Goal: Task Accomplishment & Management: Use online tool/utility

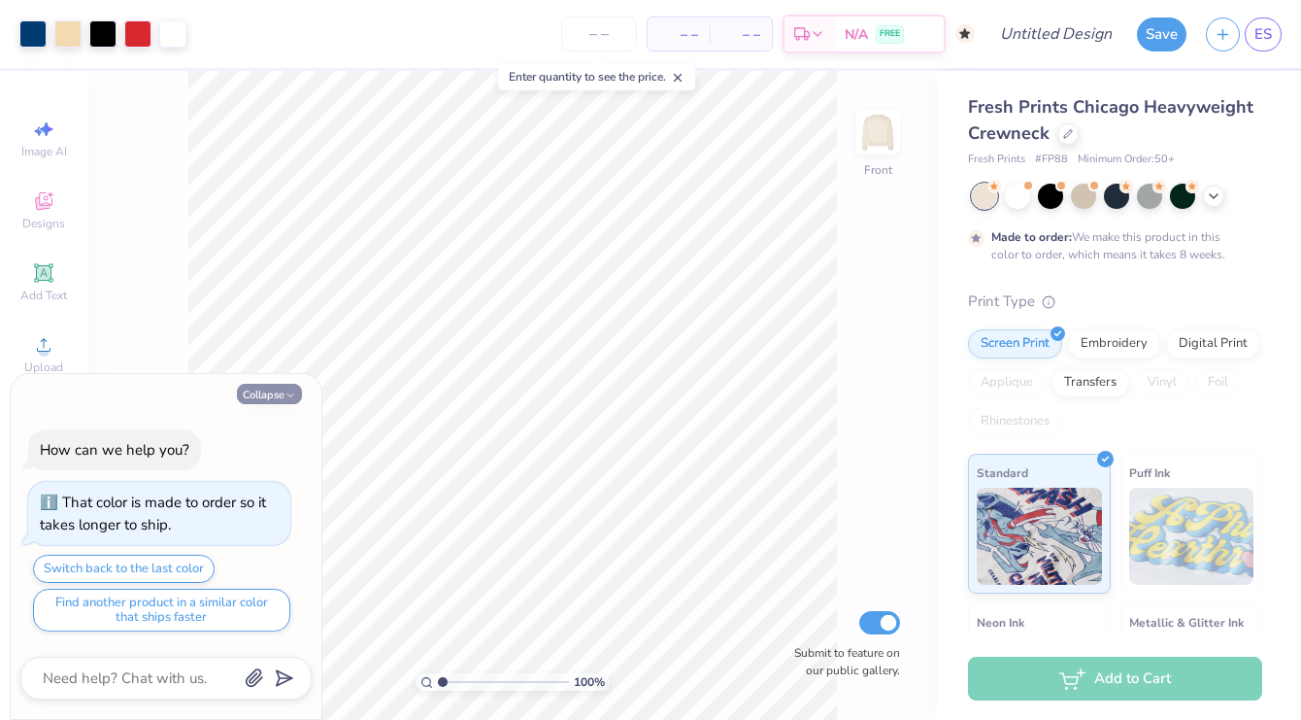
click at [291, 396] on icon "button" at bounding box center [291, 395] width 12 height 12
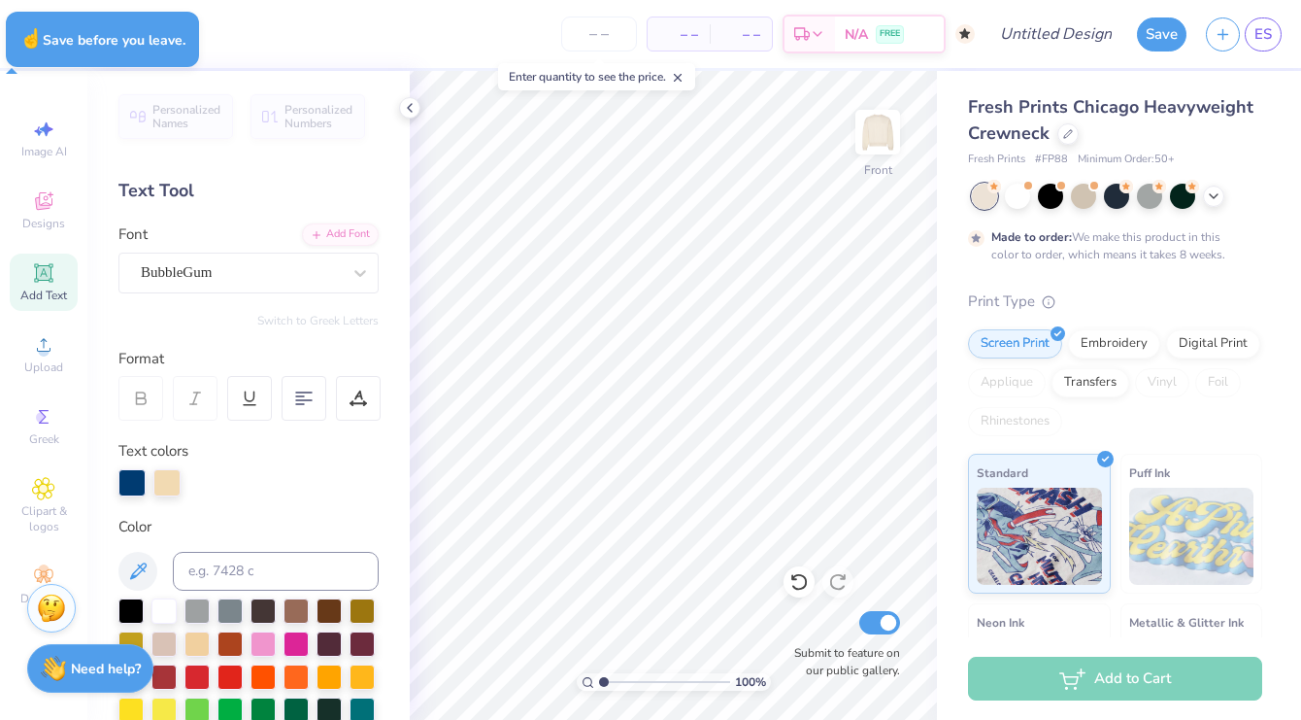
type textarea "x"
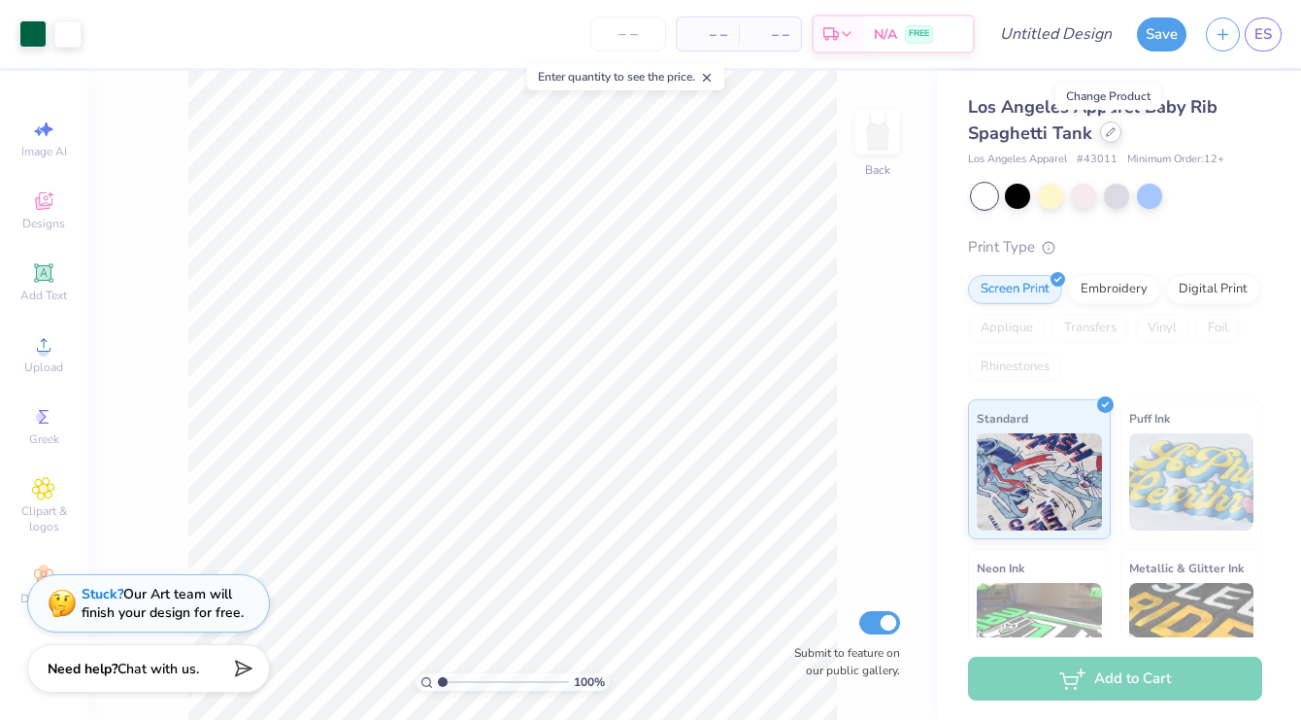
click at [1105, 137] on div at bounding box center [1110, 131] width 21 height 21
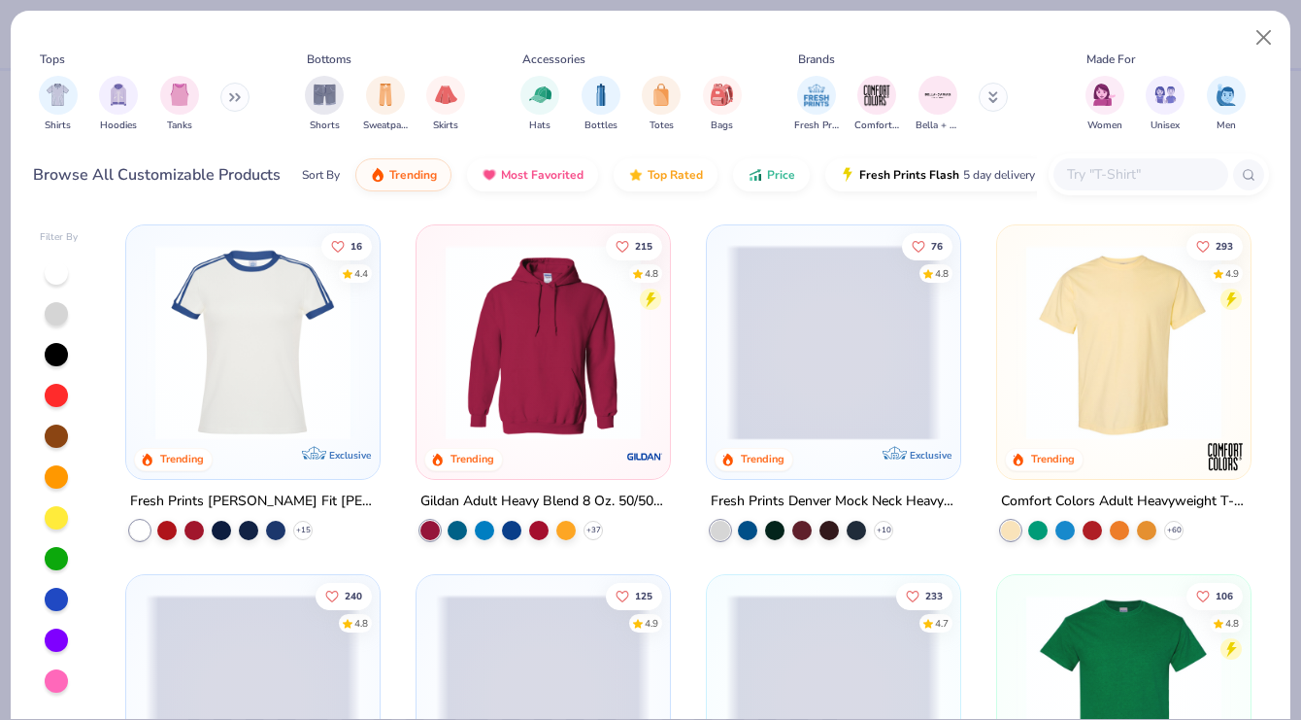
click at [600, 333] on img at bounding box center [543, 342] width 215 height 195
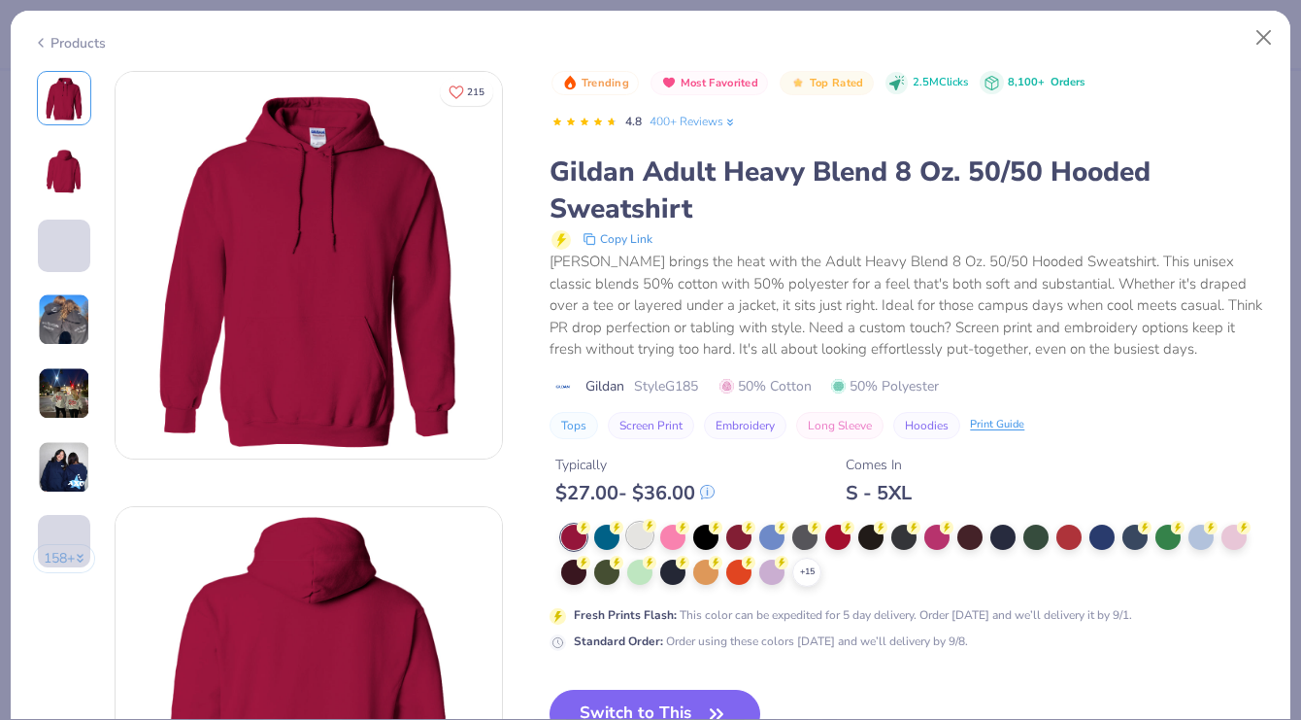
click at [643, 541] on div at bounding box center [639, 534] width 25 height 25
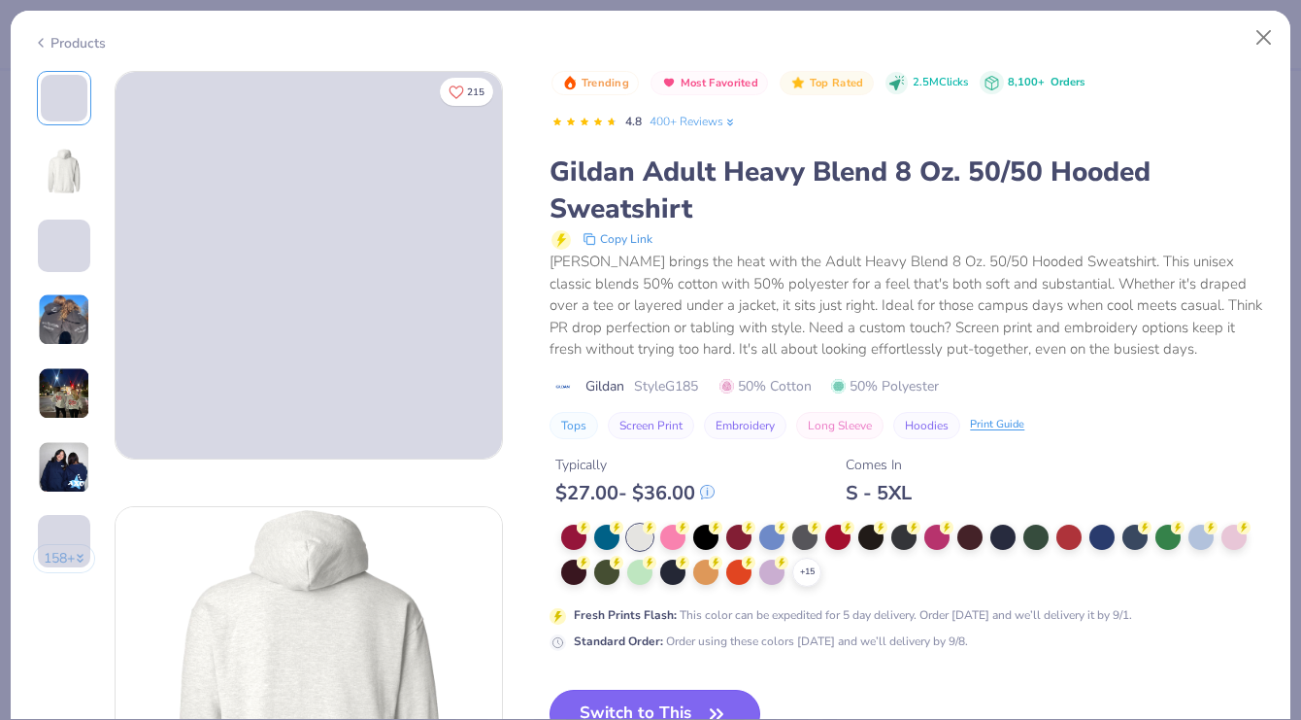
click at [689, 696] on button "Switch to This" at bounding box center [655, 713] width 211 height 49
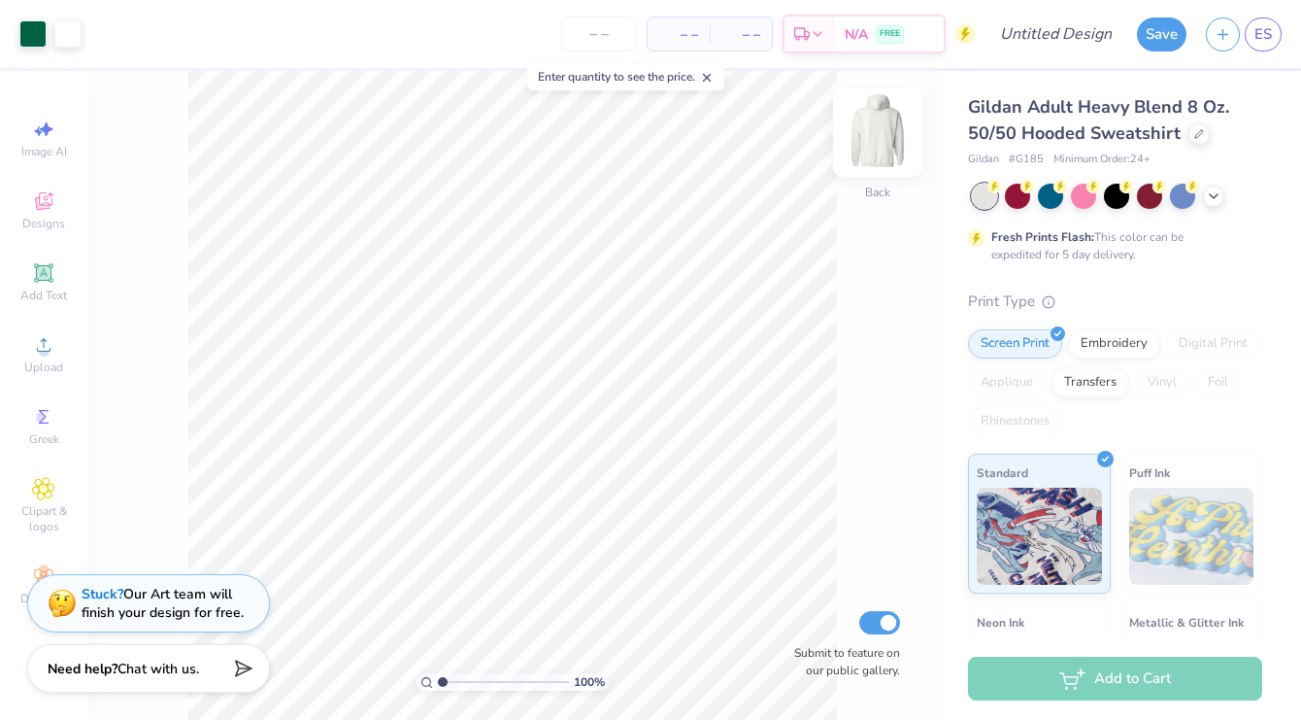
click at [885, 129] on img at bounding box center [878, 132] width 78 height 78
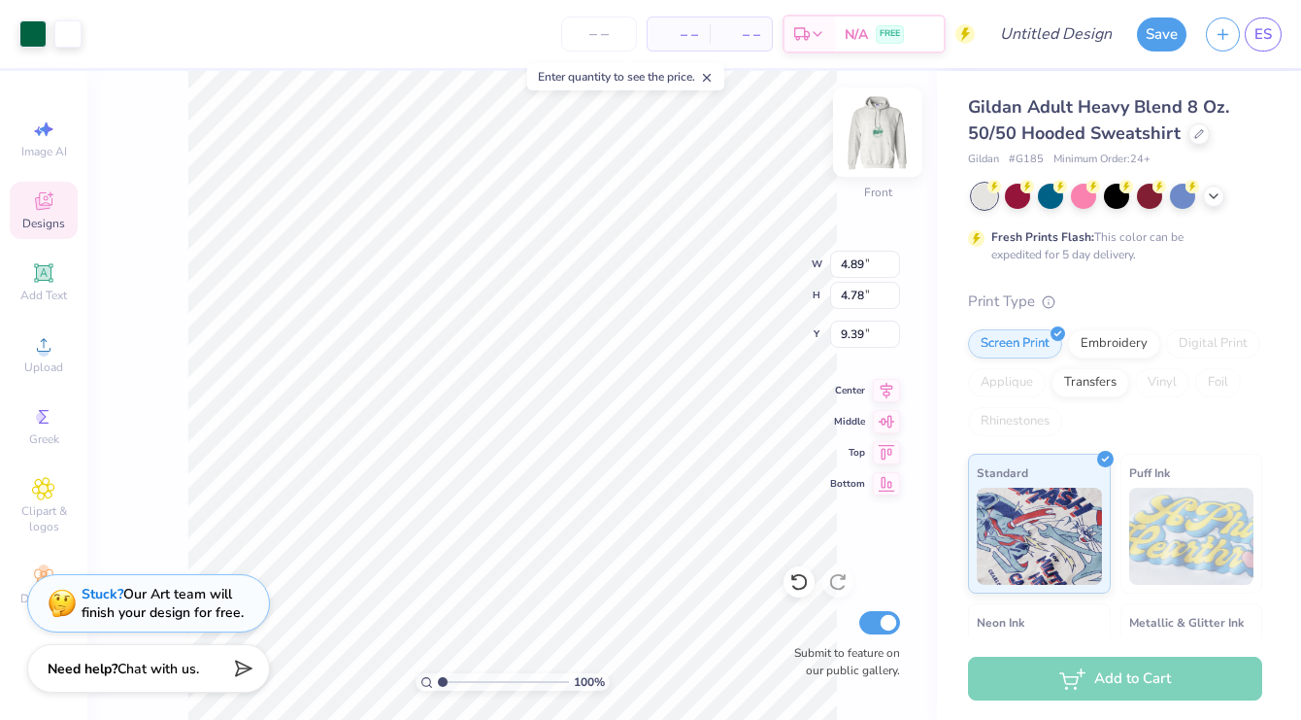
type input "7.99"
type input "7.80"
type input "8.20"
type input "9.70"
type input "9.47"
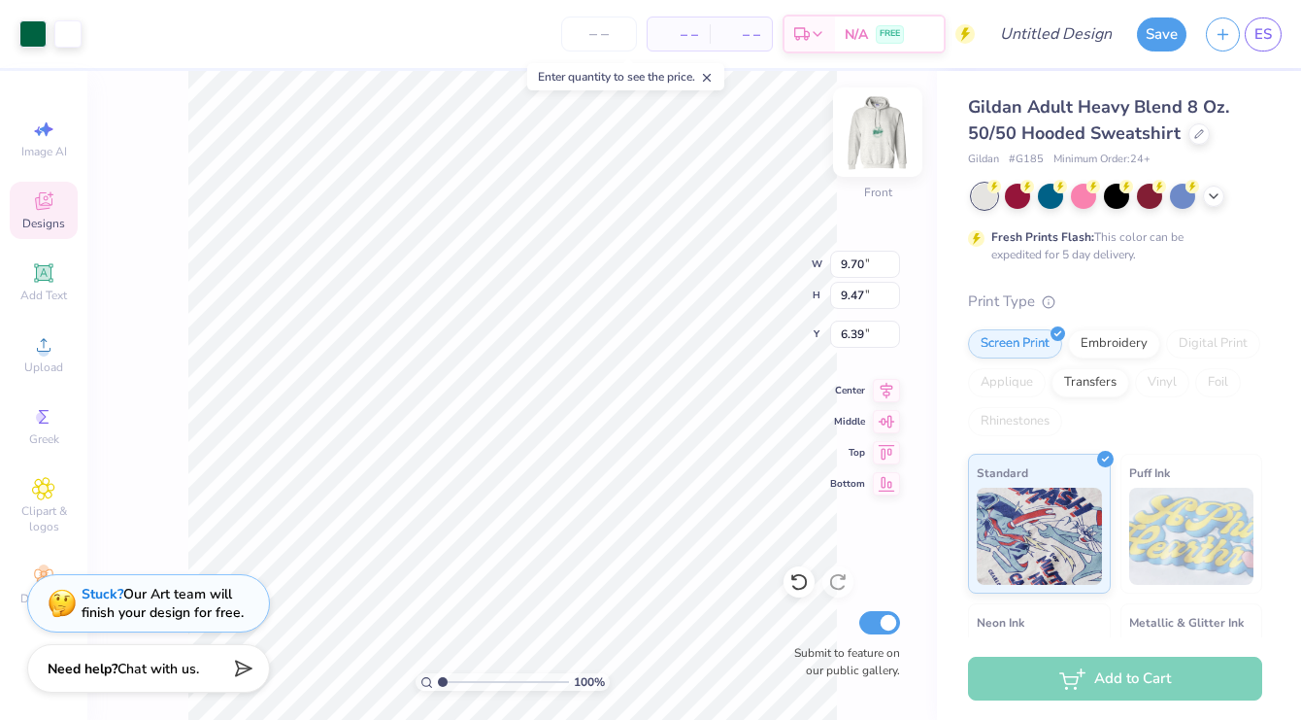
type input "7.73"
type input "11.23"
type input "10.97"
type input "6.00"
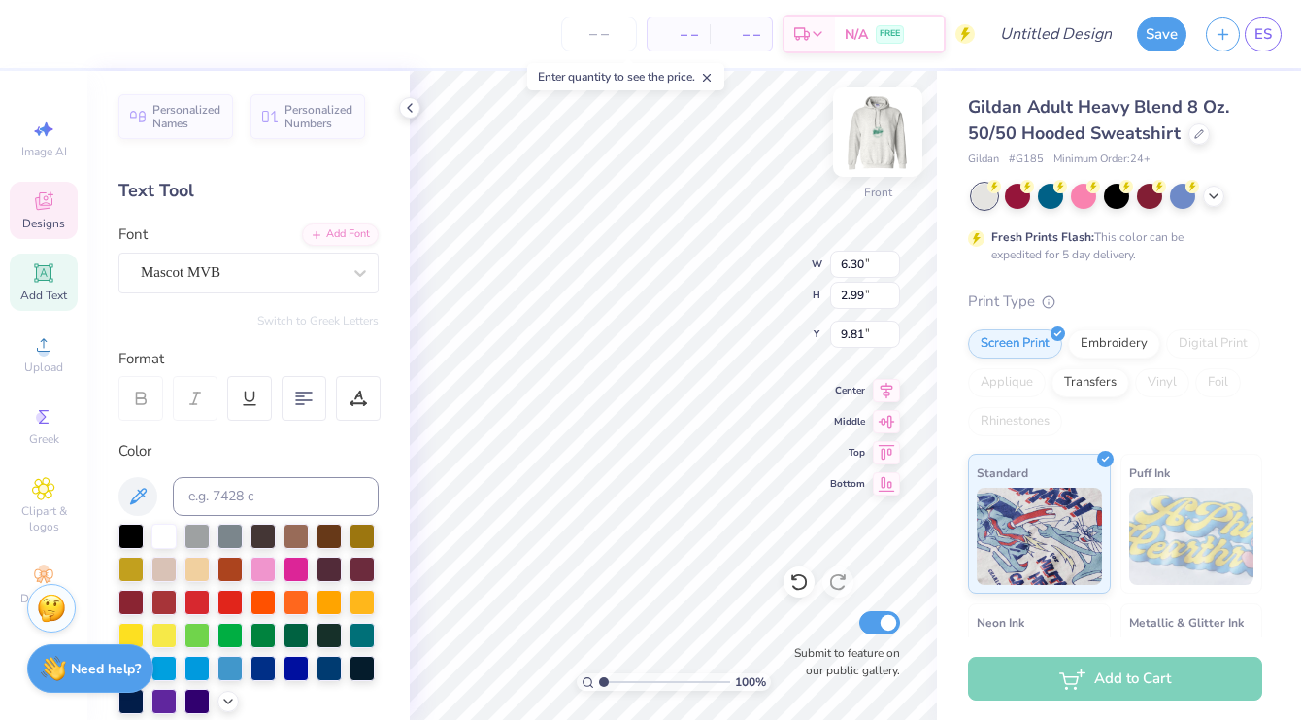
type textarea "E"
type textarea "n"
type textarea "NSSLHA"
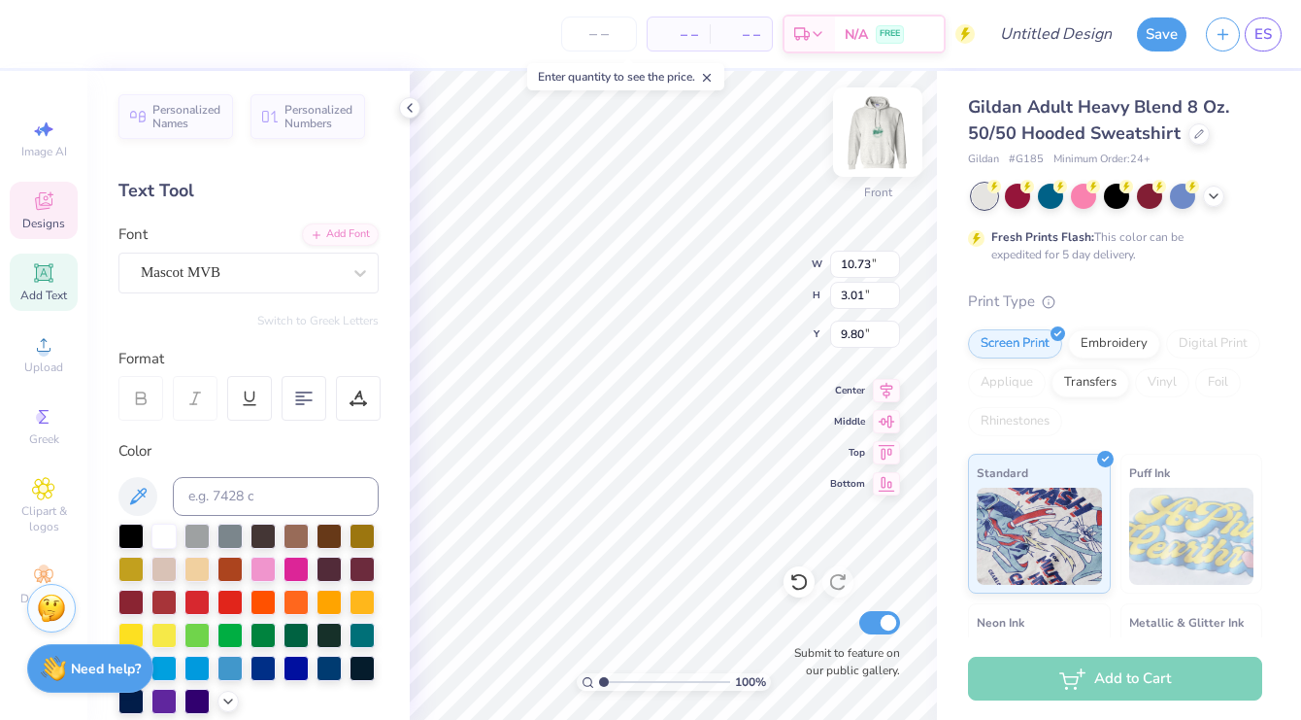
type input "7.63"
type input "2.14"
type input "10.25"
type input "0.78"
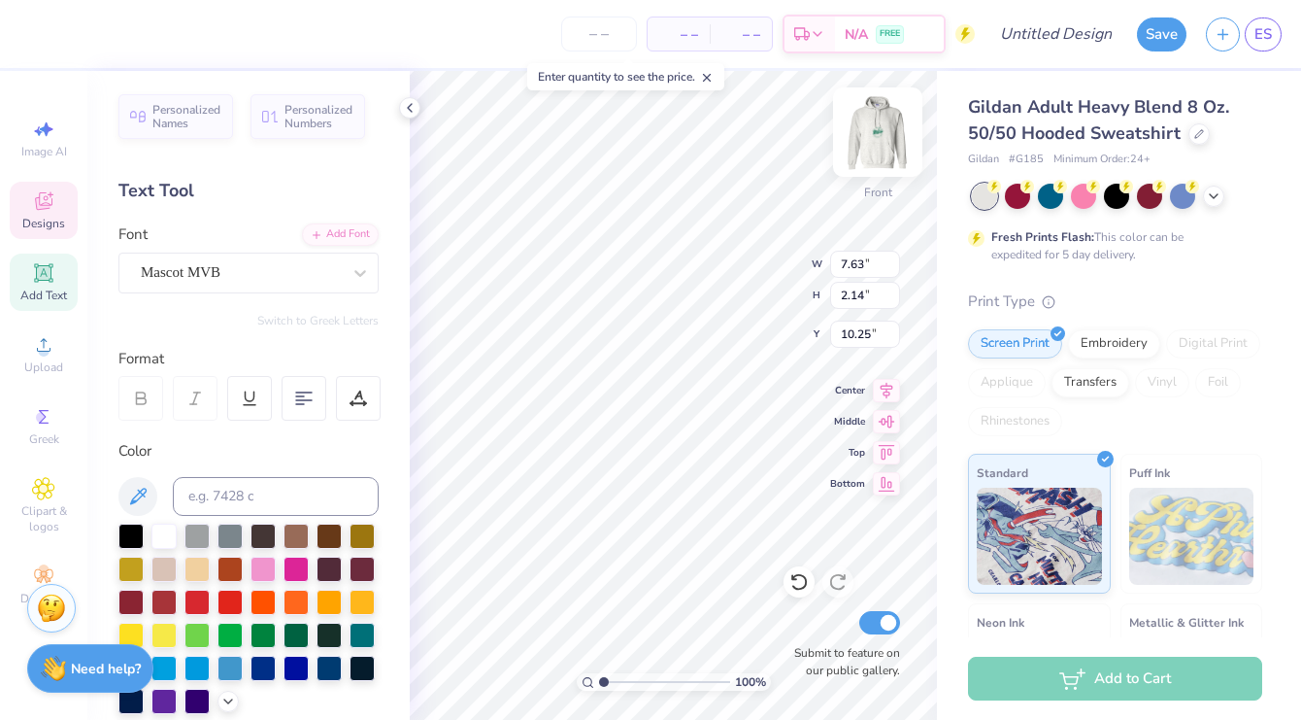
type input "0.78"
type input "10.93"
type input "7.63"
type input "2.14"
type input "10.25"
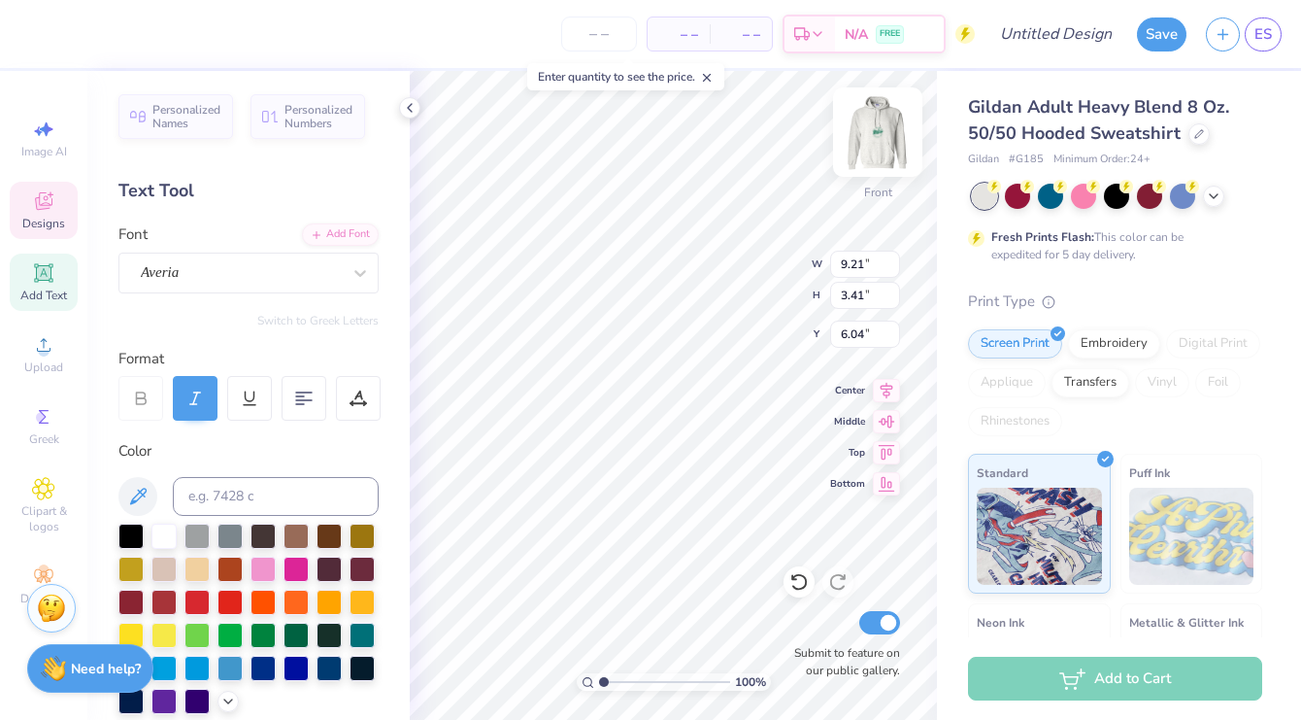
type input "9.41"
type input "4.58"
type input "12.39"
type input "17.82"
type input "1.36"
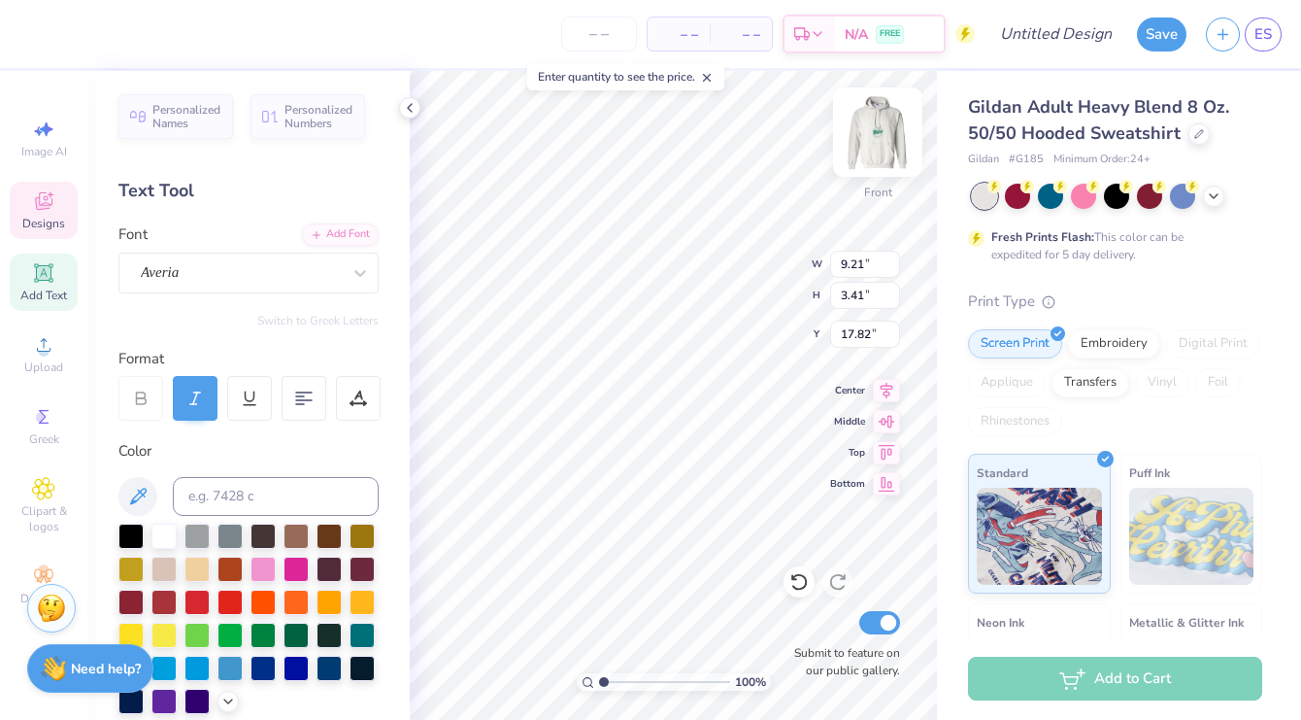
type input "1.45"
type input "7.55"
type input "6.00"
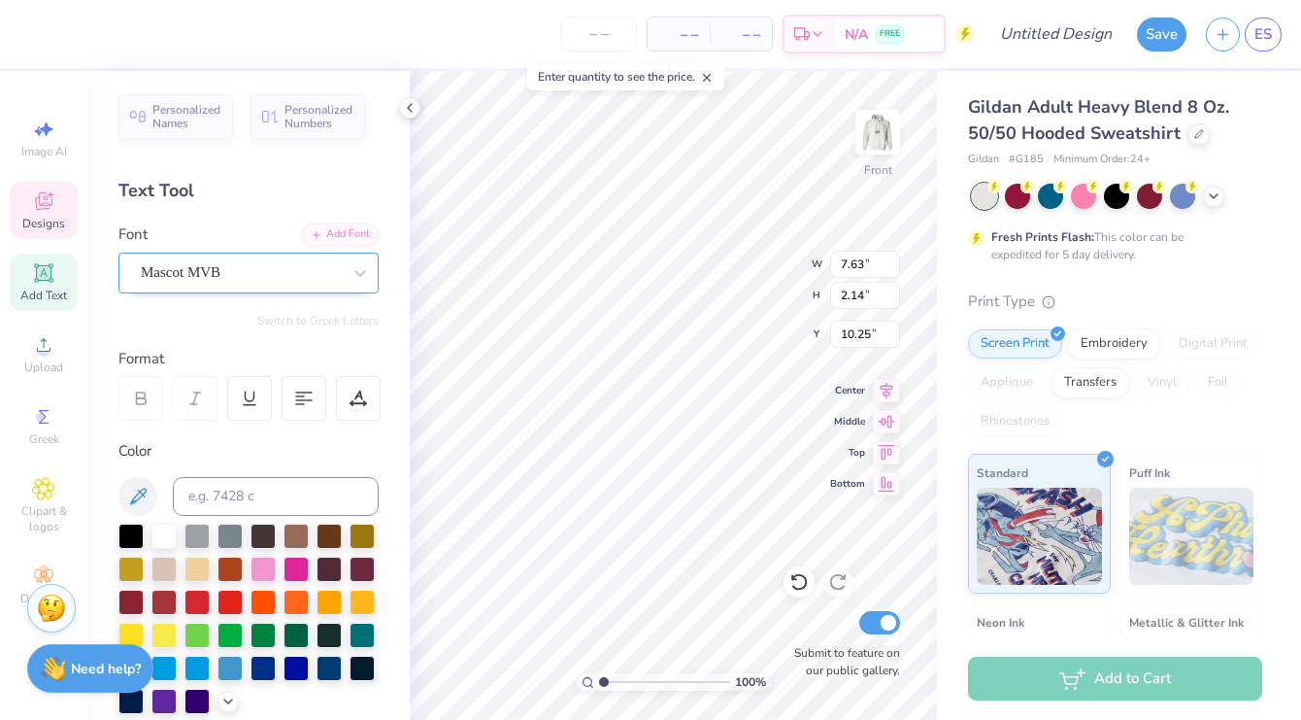
click at [322, 271] on div "Mascot MVB" at bounding box center [241, 272] width 204 height 30
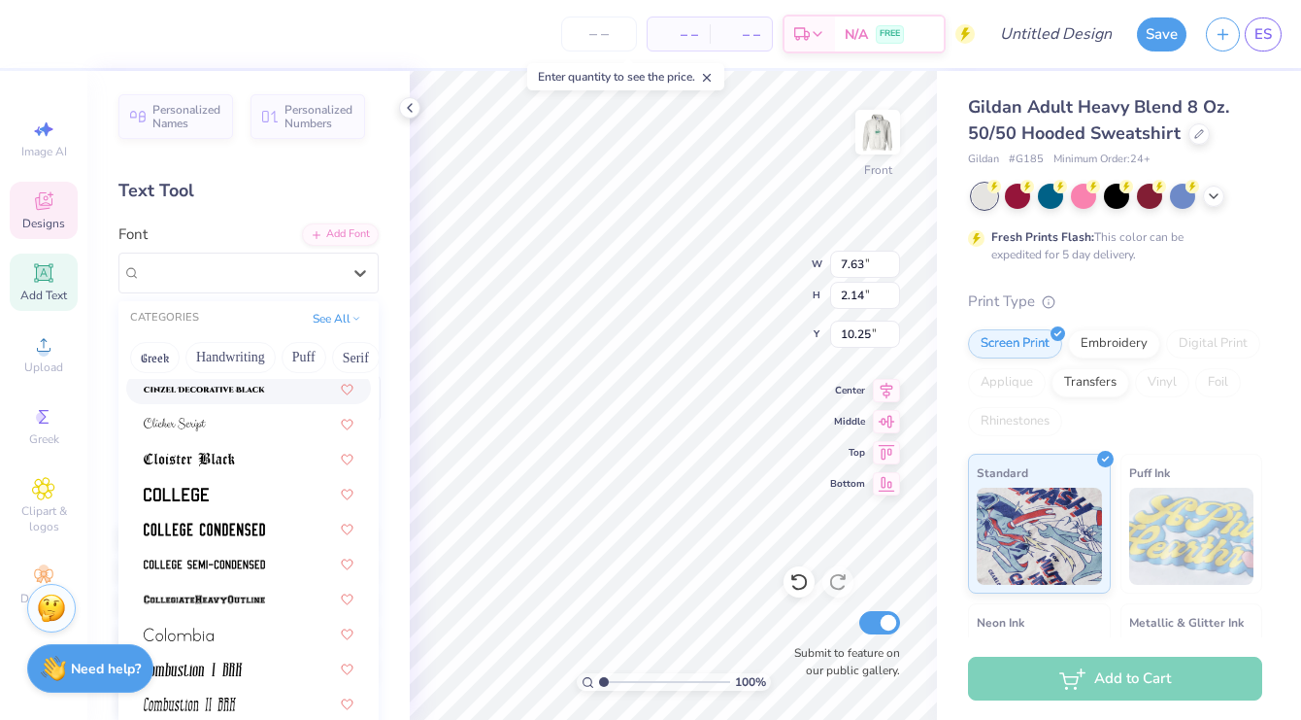
scroll to position [2558, 0]
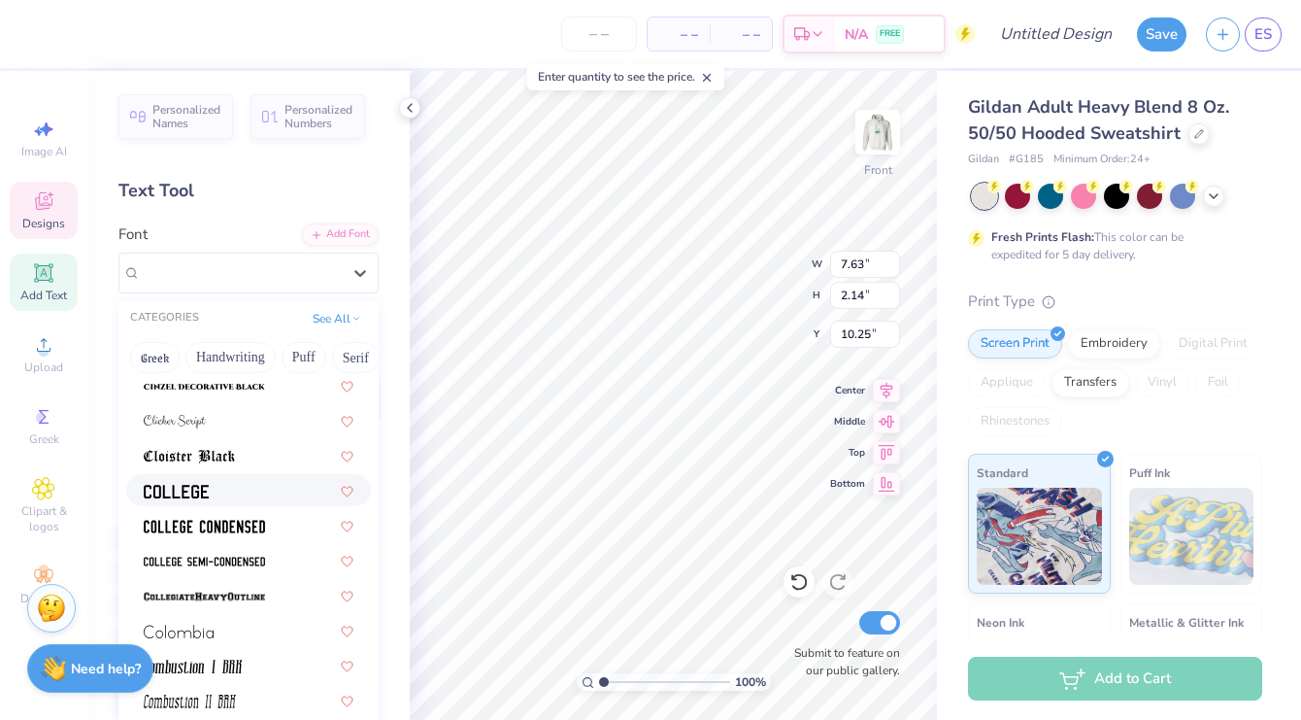
click at [260, 479] on div at bounding box center [248, 490] width 245 height 32
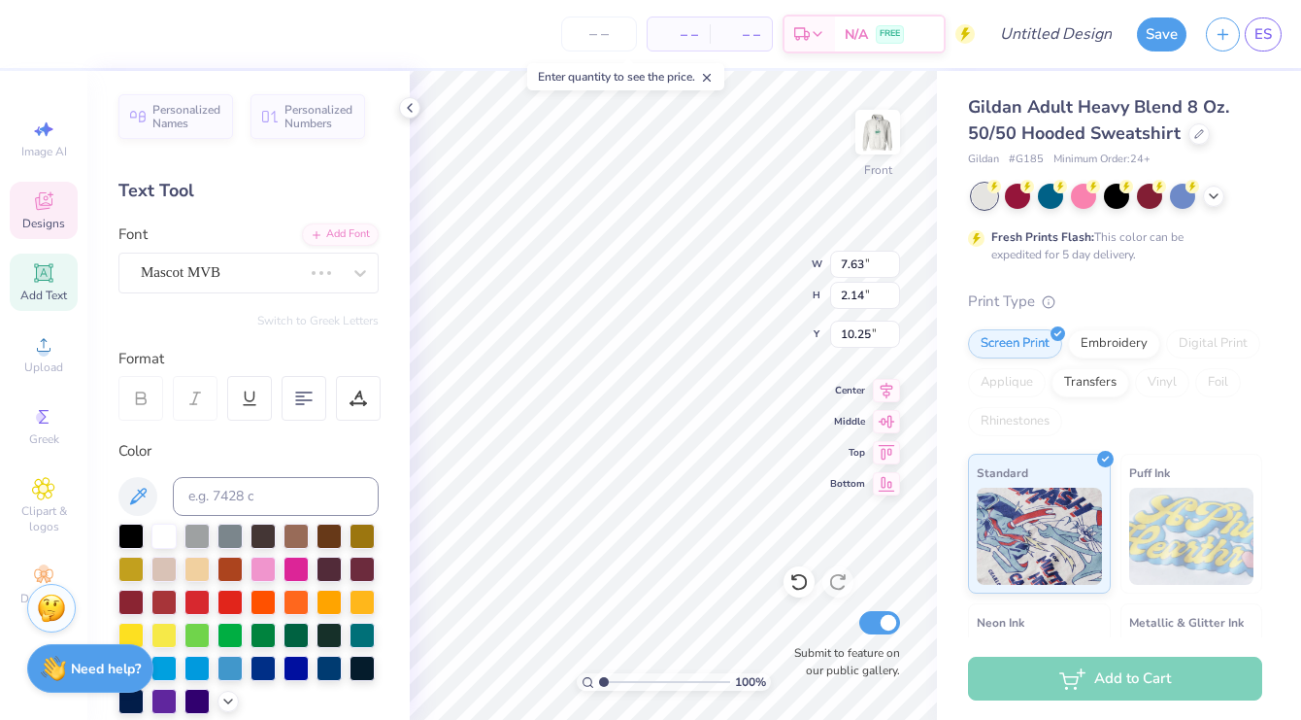
scroll to position [0, 2]
type input "10.34"
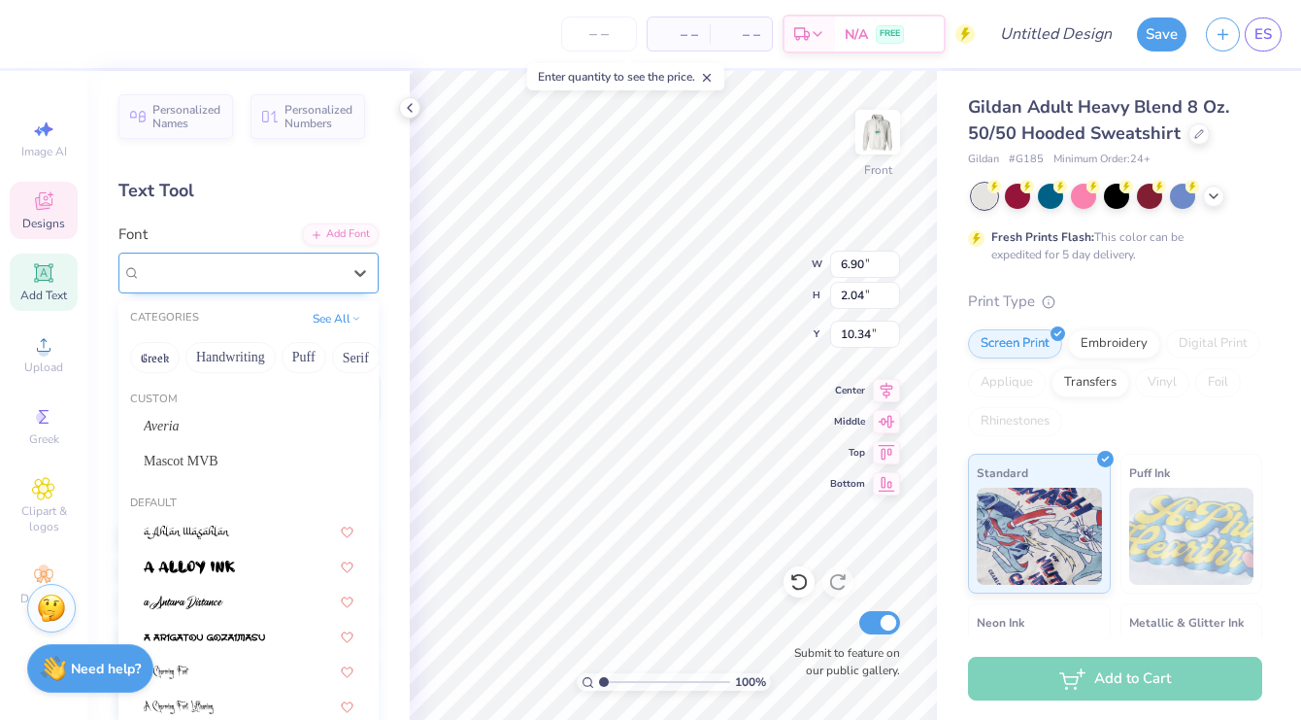
click at [298, 267] on div "College" at bounding box center [241, 272] width 204 height 30
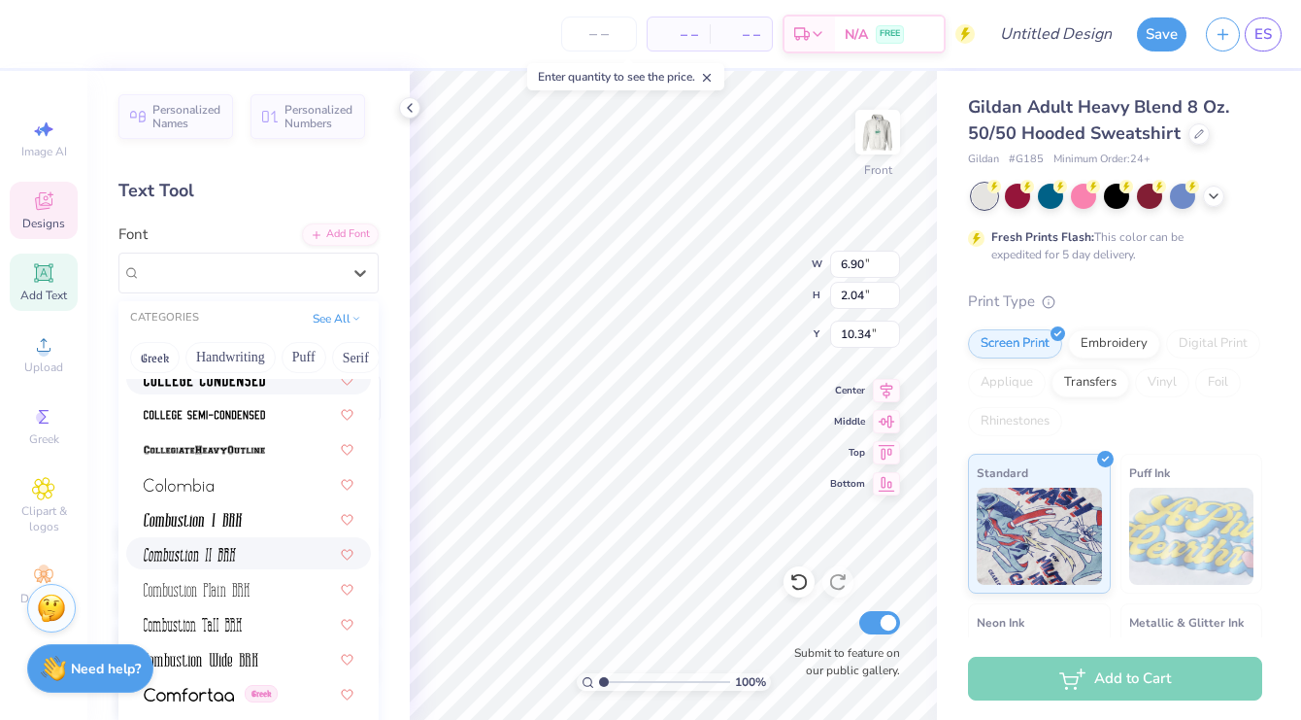
scroll to position [2704, 0]
click at [269, 451] on div at bounding box center [249, 448] width 210 height 20
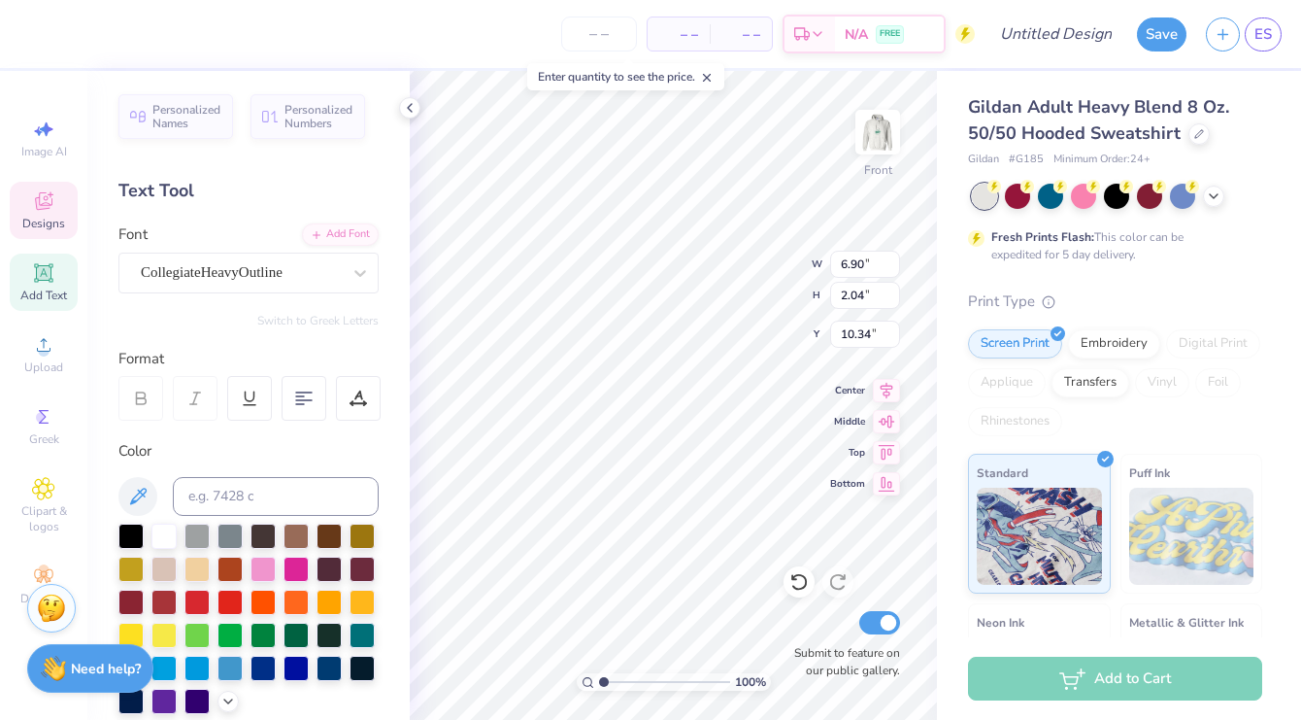
scroll to position [0, 2]
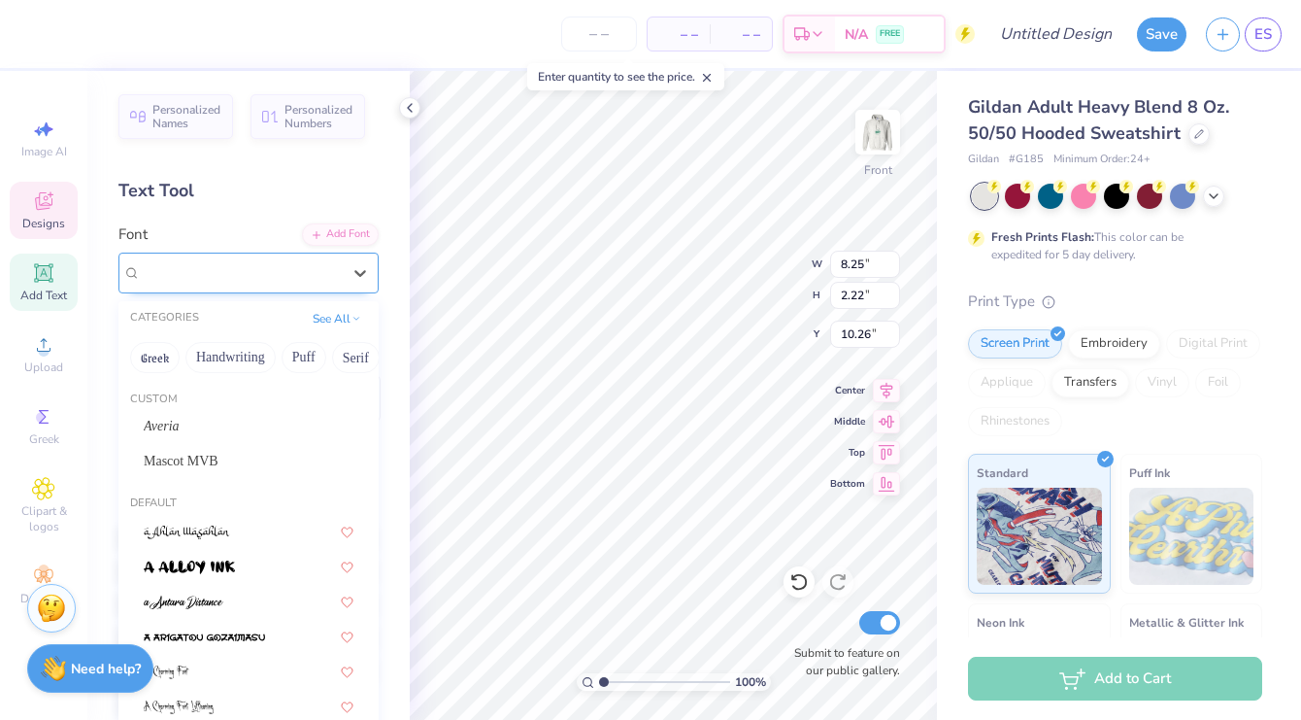
click at [283, 268] on span "CollegiateHeavyOutline" at bounding box center [212, 272] width 142 height 22
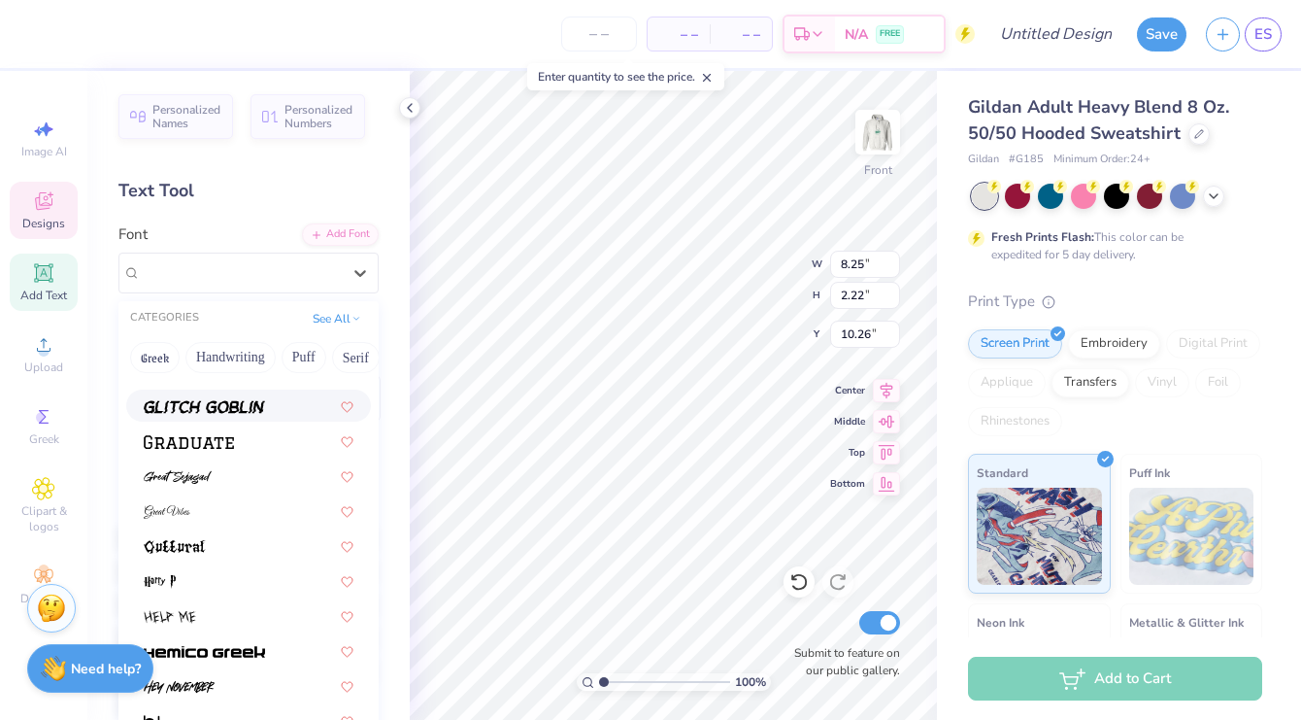
scroll to position [4672, 0]
click at [274, 442] on div at bounding box center [249, 438] width 210 height 20
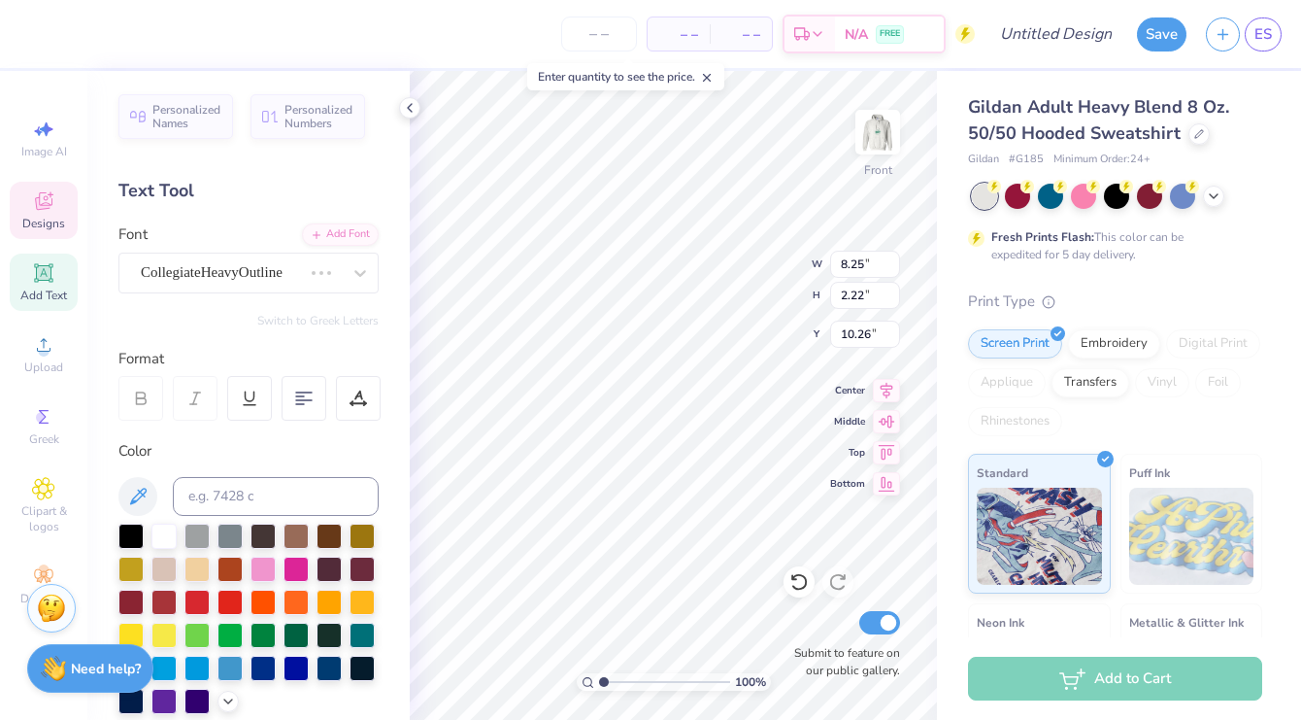
scroll to position [0, 2]
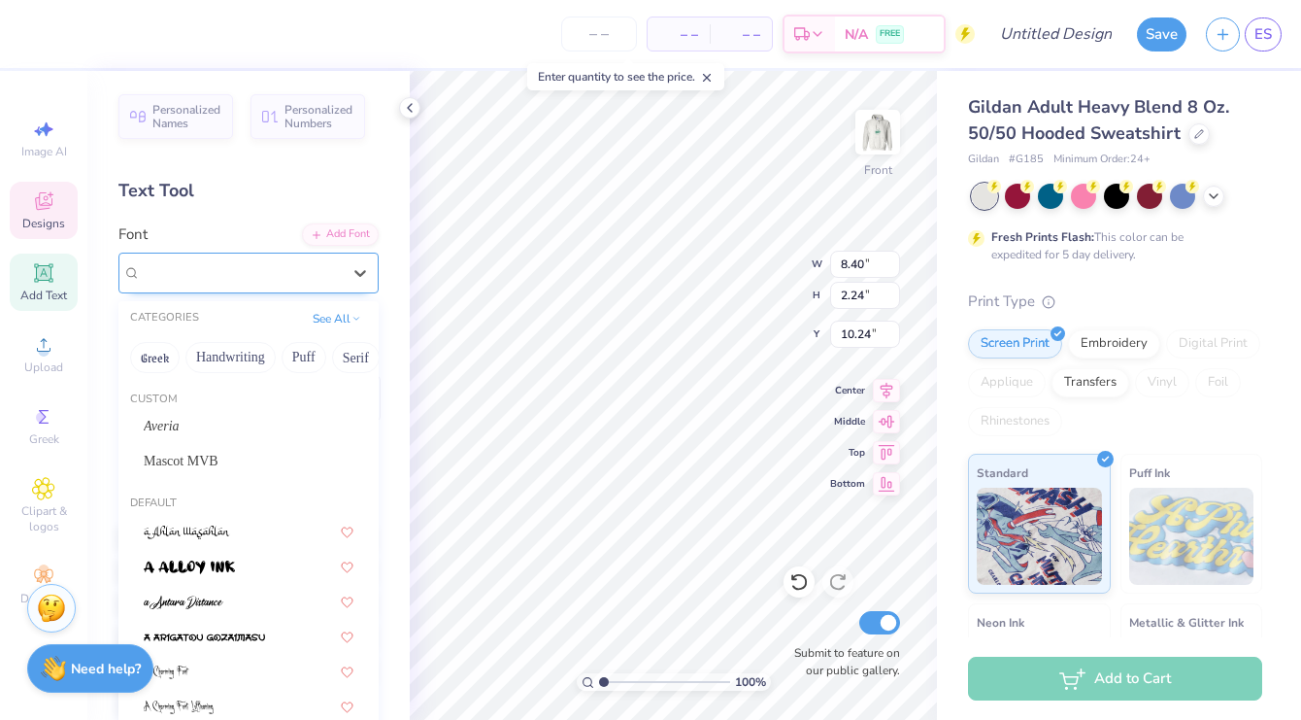
click at [302, 272] on div "Graduate" at bounding box center [241, 272] width 204 height 30
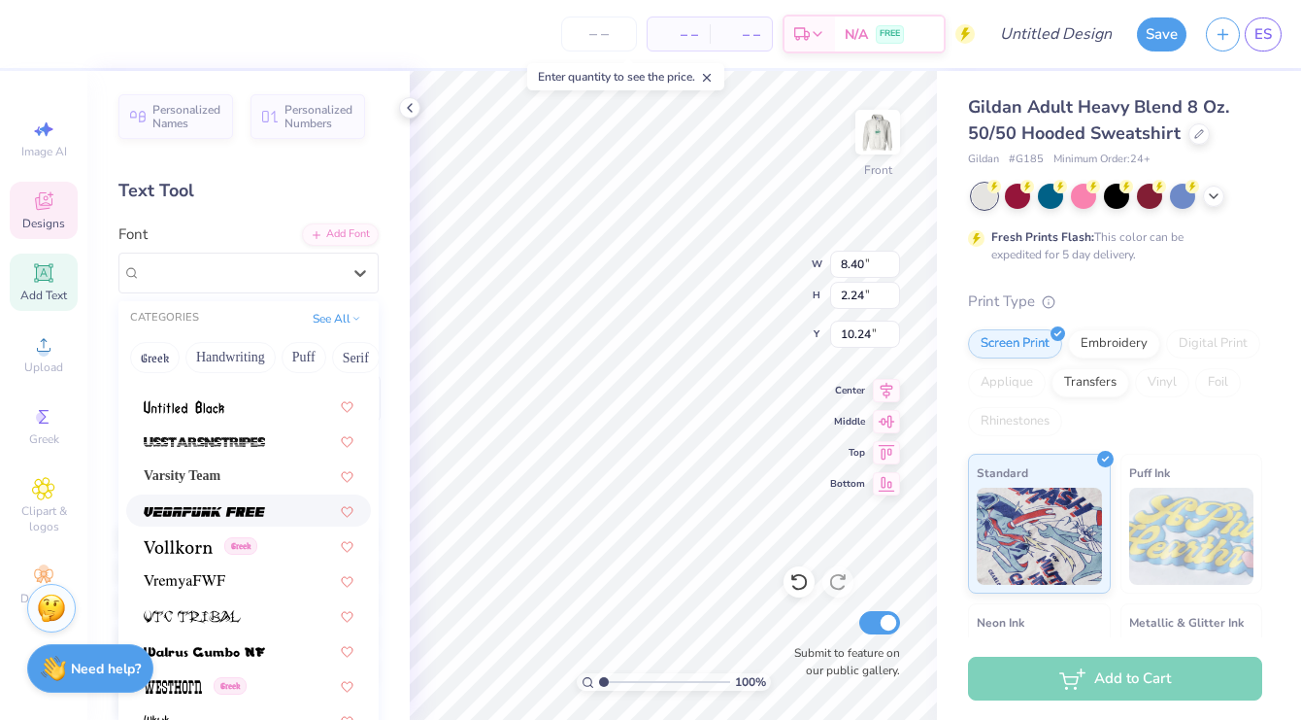
scroll to position [10437, 0]
click at [290, 457] on div at bounding box center [248, 441] width 245 height 32
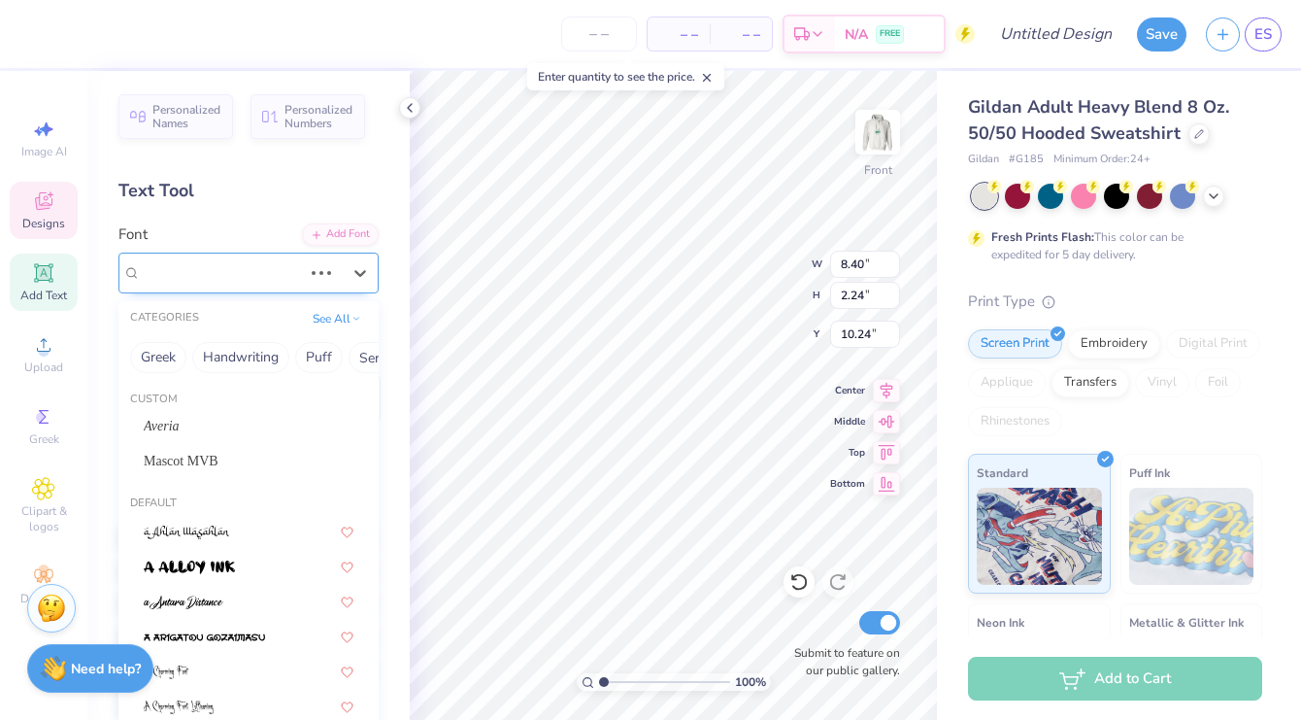
click at [292, 266] on div "Graduate" at bounding box center [221, 272] width 165 height 30
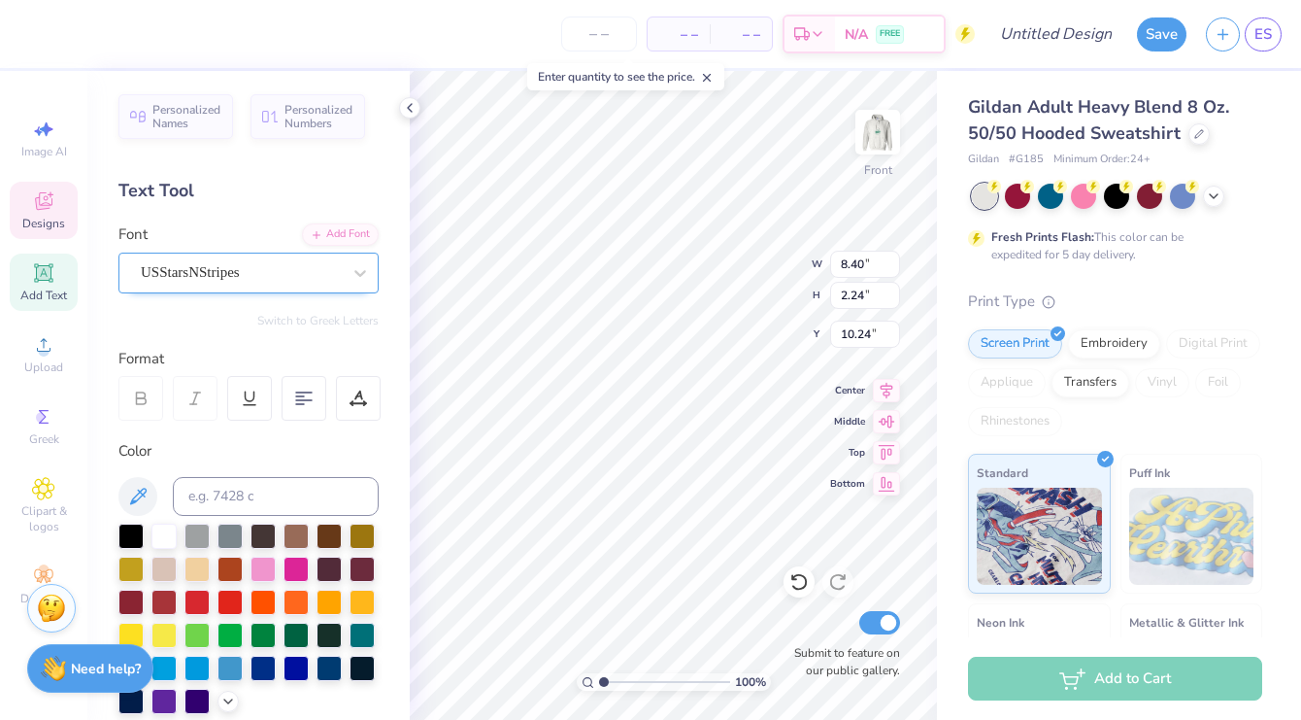
scroll to position [0, 0]
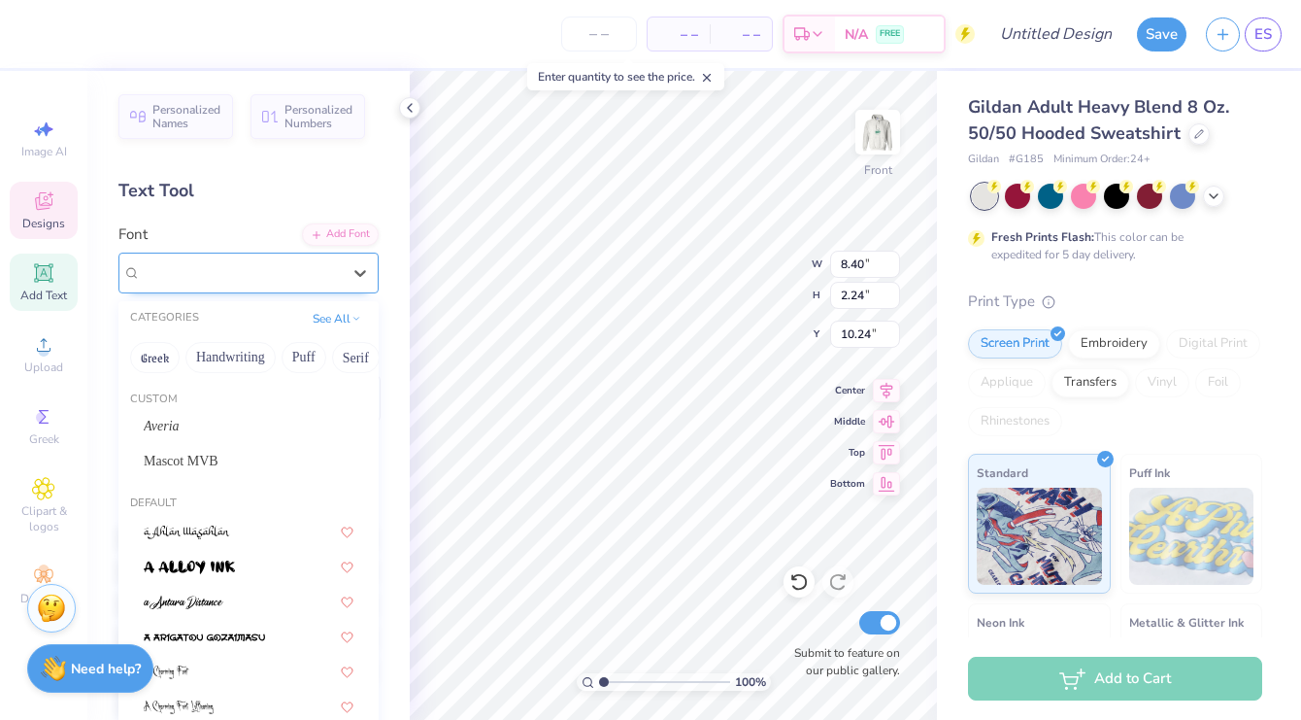
click at [333, 266] on div "USStarsNStripes" at bounding box center [241, 272] width 204 height 30
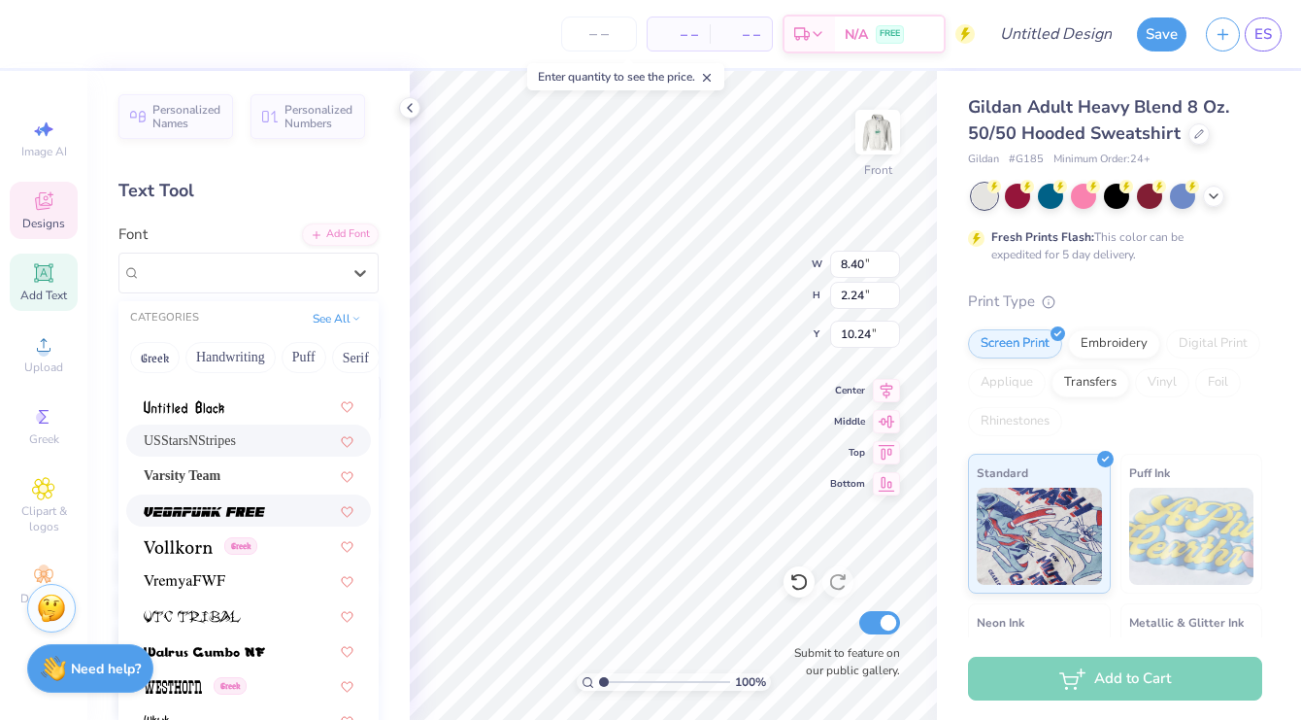
scroll to position [10437, 0]
click at [291, 480] on div "Varsity Team" at bounding box center [249, 476] width 210 height 20
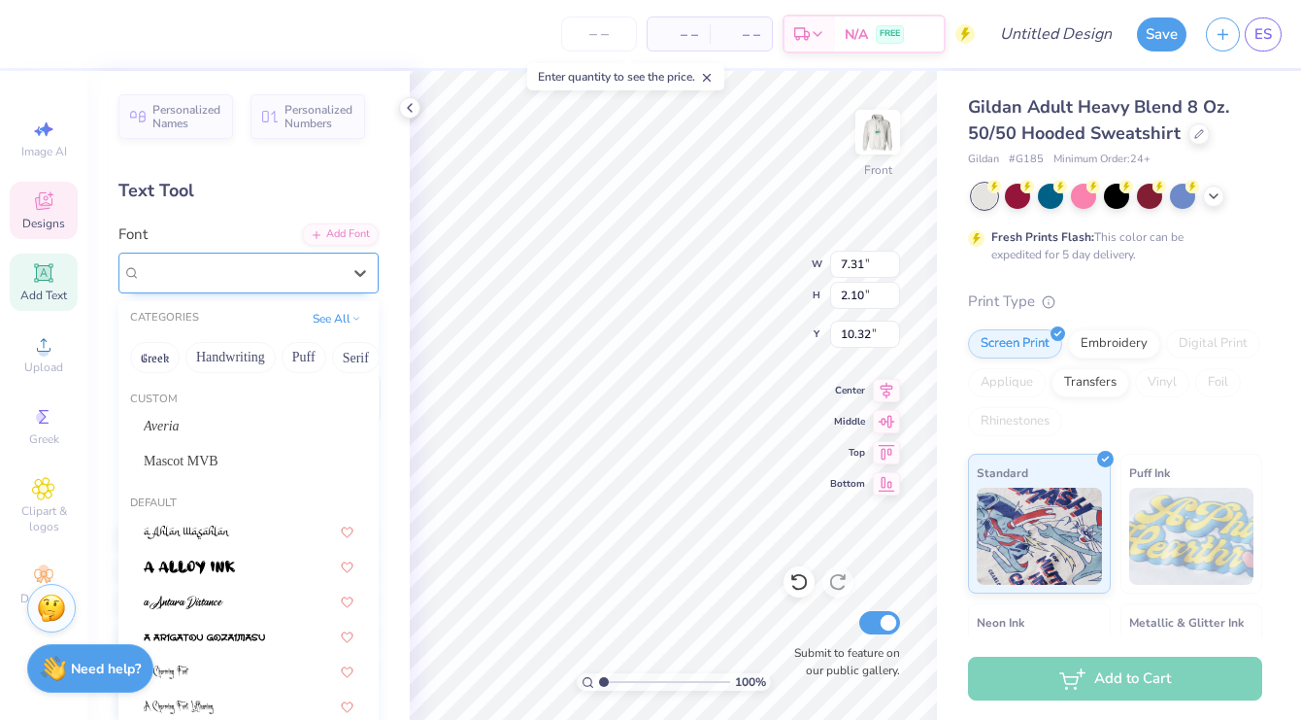
click at [323, 269] on div "Varsity Team" at bounding box center [241, 272] width 204 height 30
click at [251, 364] on button "Handwriting" at bounding box center [230, 357] width 90 height 31
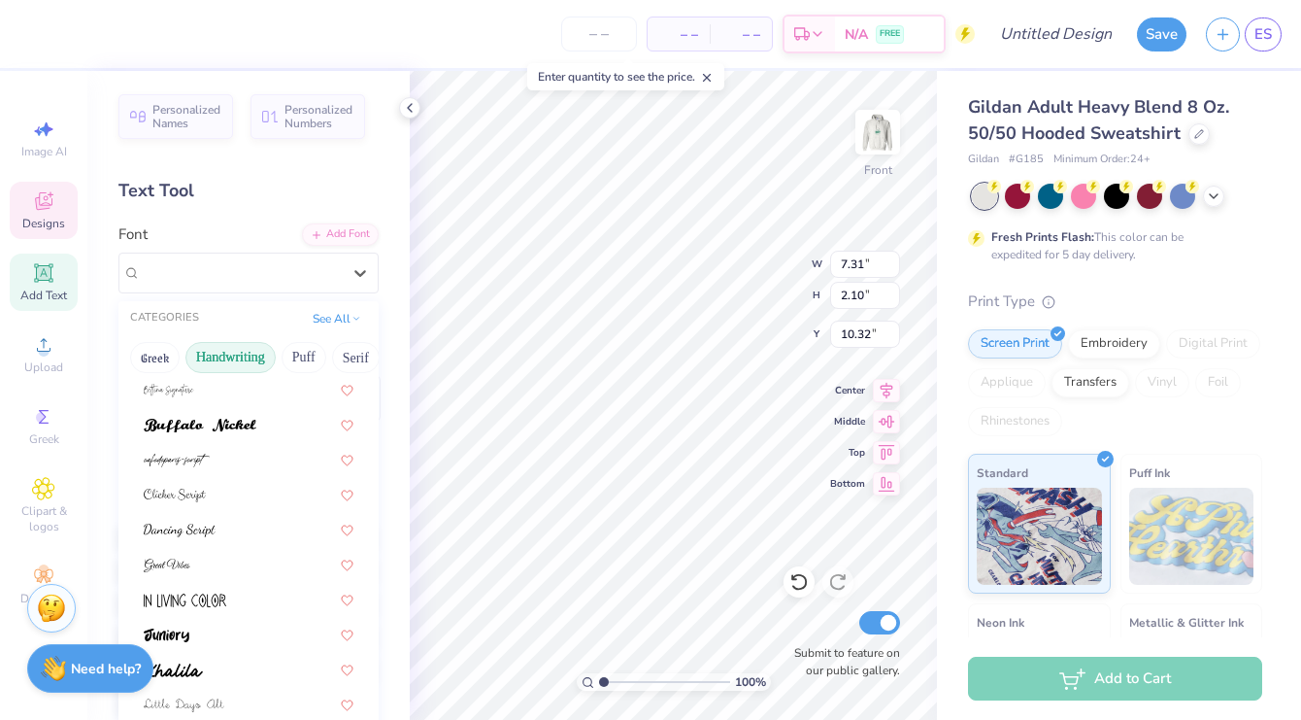
scroll to position [145, 0]
click at [295, 425] on div at bounding box center [249, 421] width 210 height 20
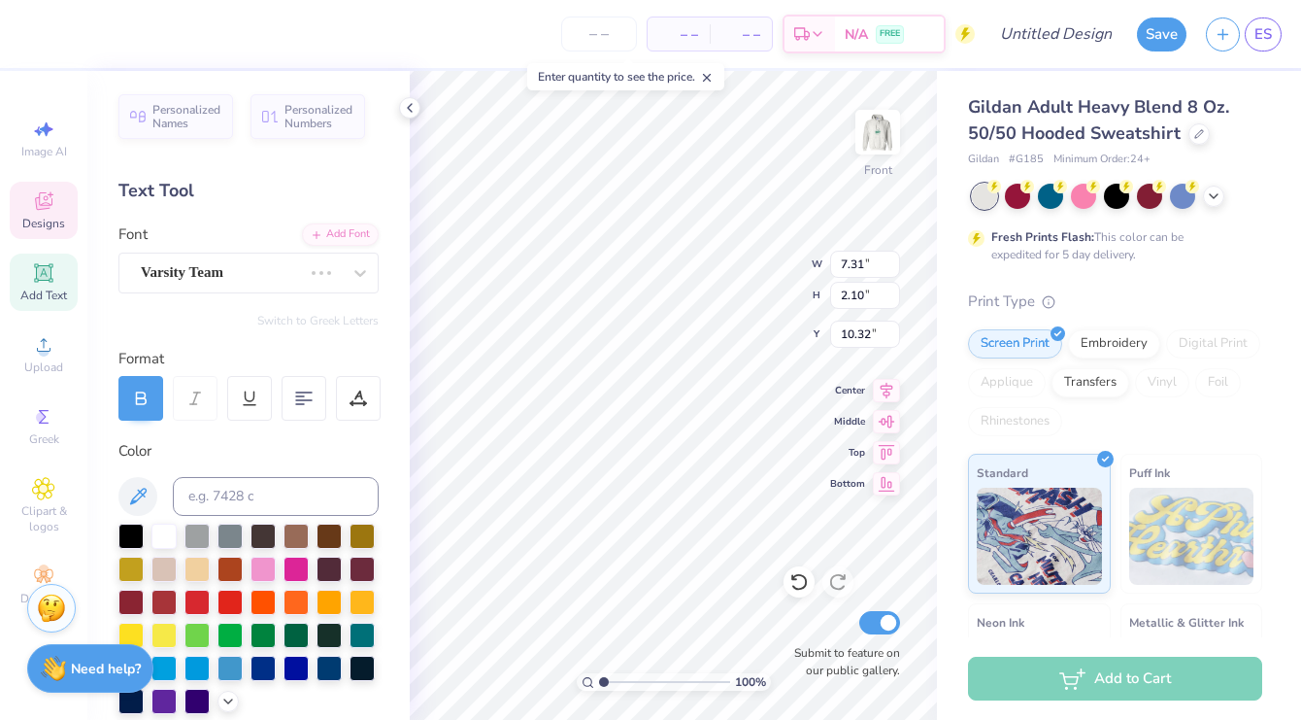
scroll to position [0, 2]
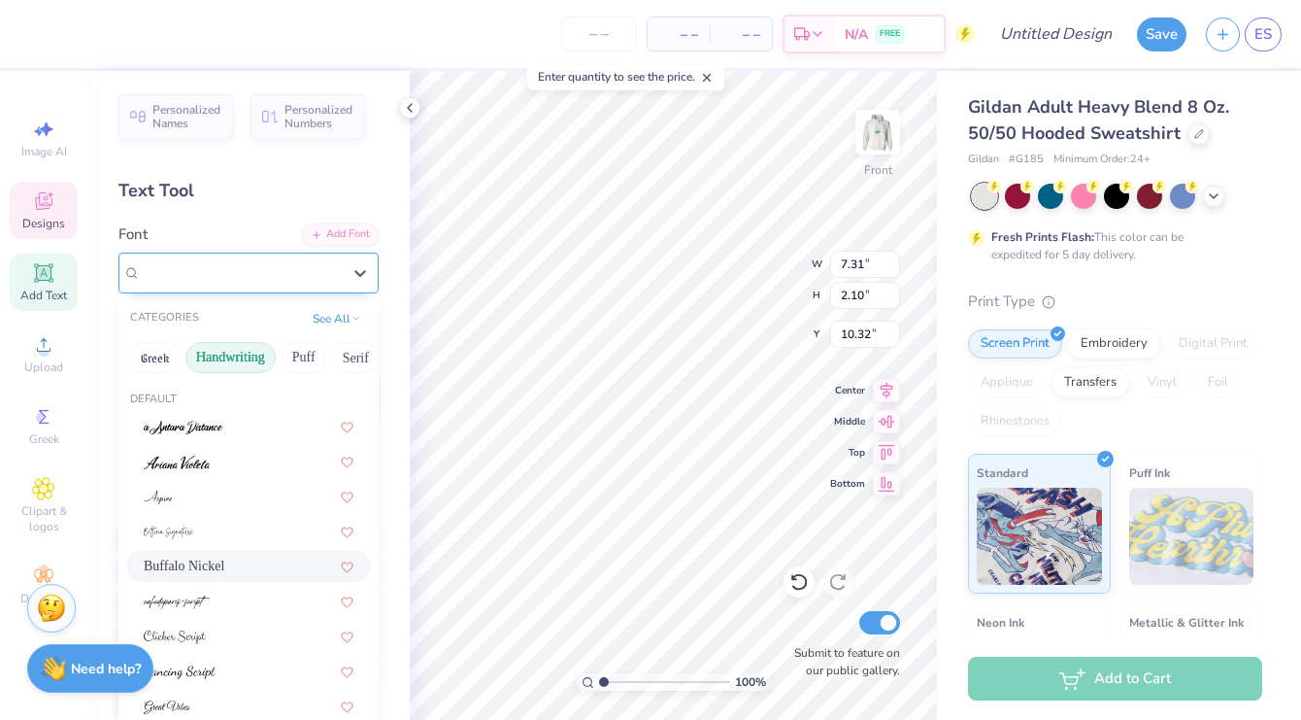
click at [311, 277] on div "Buffalo Nickel" at bounding box center [241, 272] width 204 height 30
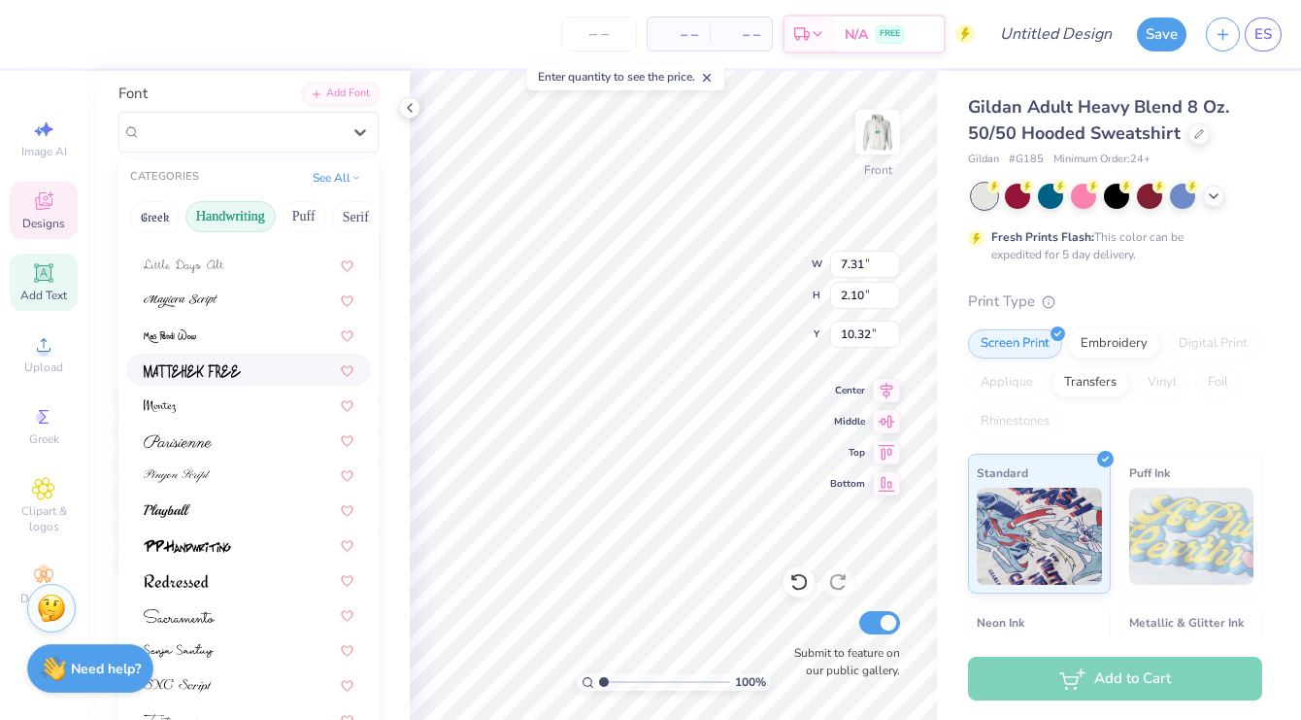
scroll to position [143, 0]
click at [284, 370] on div at bounding box center [249, 367] width 210 height 20
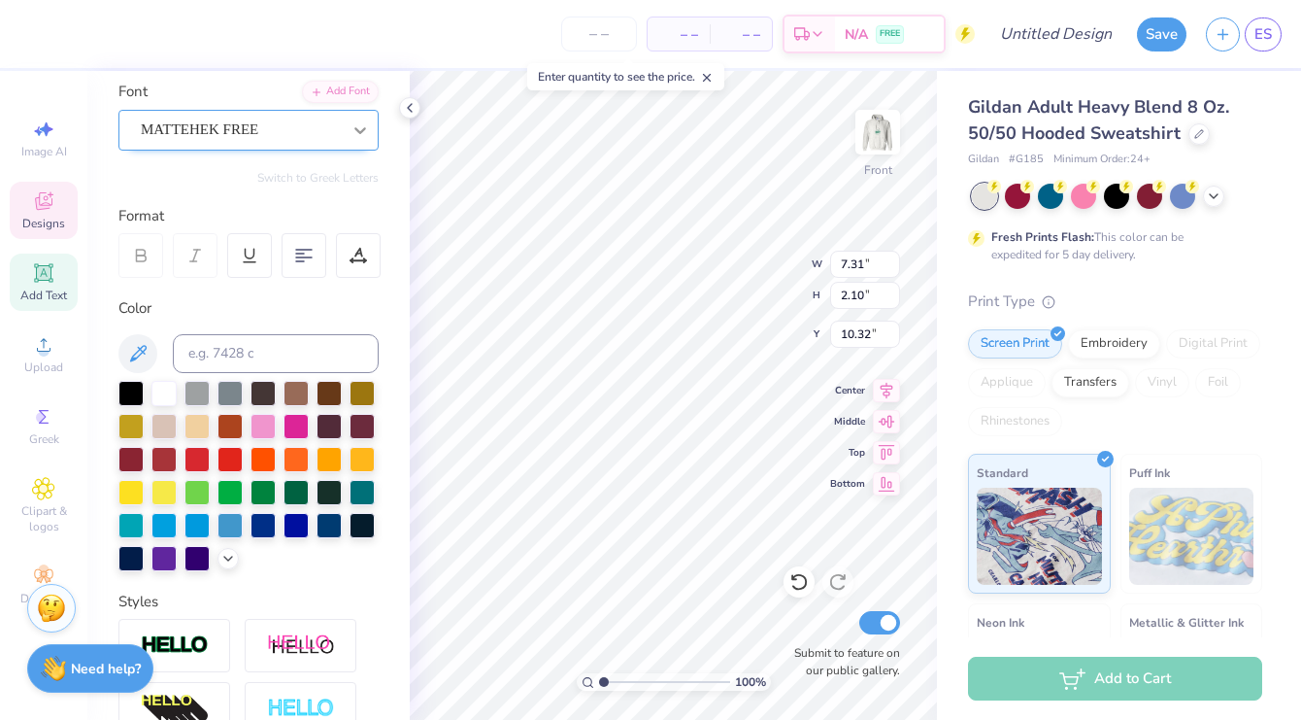
click at [353, 130] on icon at bounding box center [360, 129] width 19 height 19
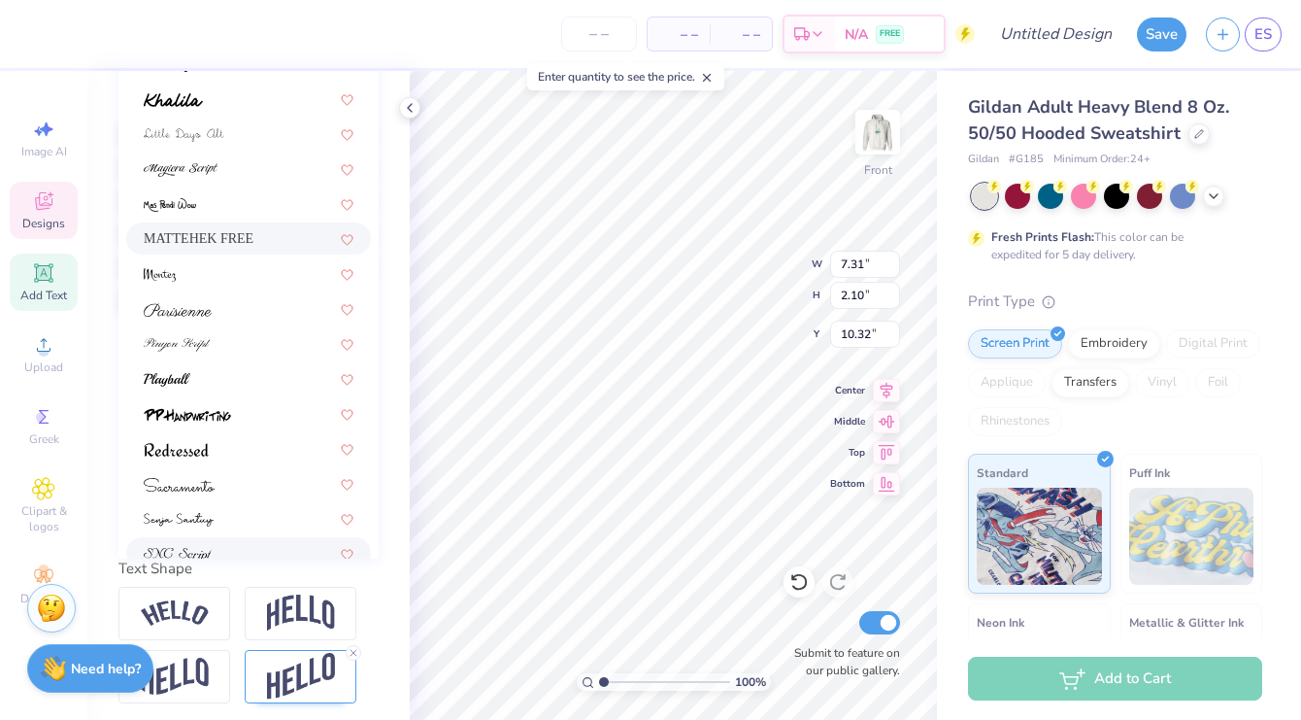
scroll to position [299, 0]
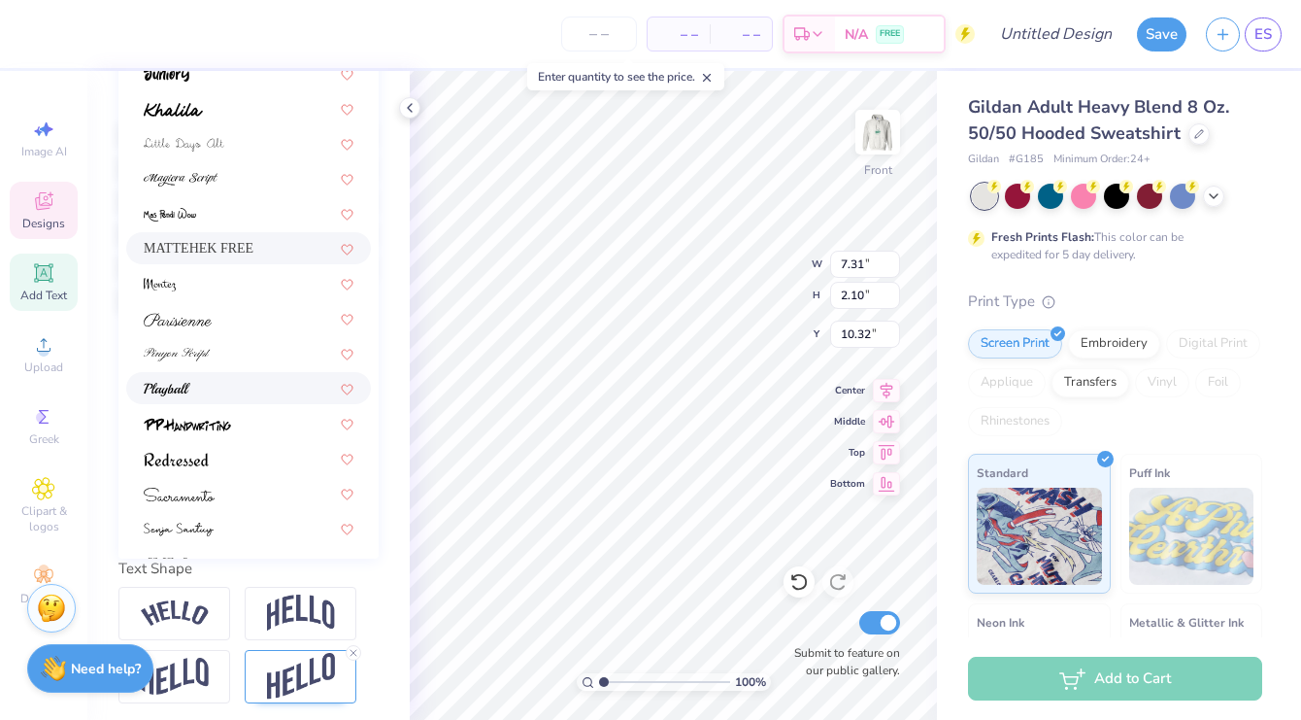
click at [260, 382] on div at bounding box center [249, 388] width 210 height 20
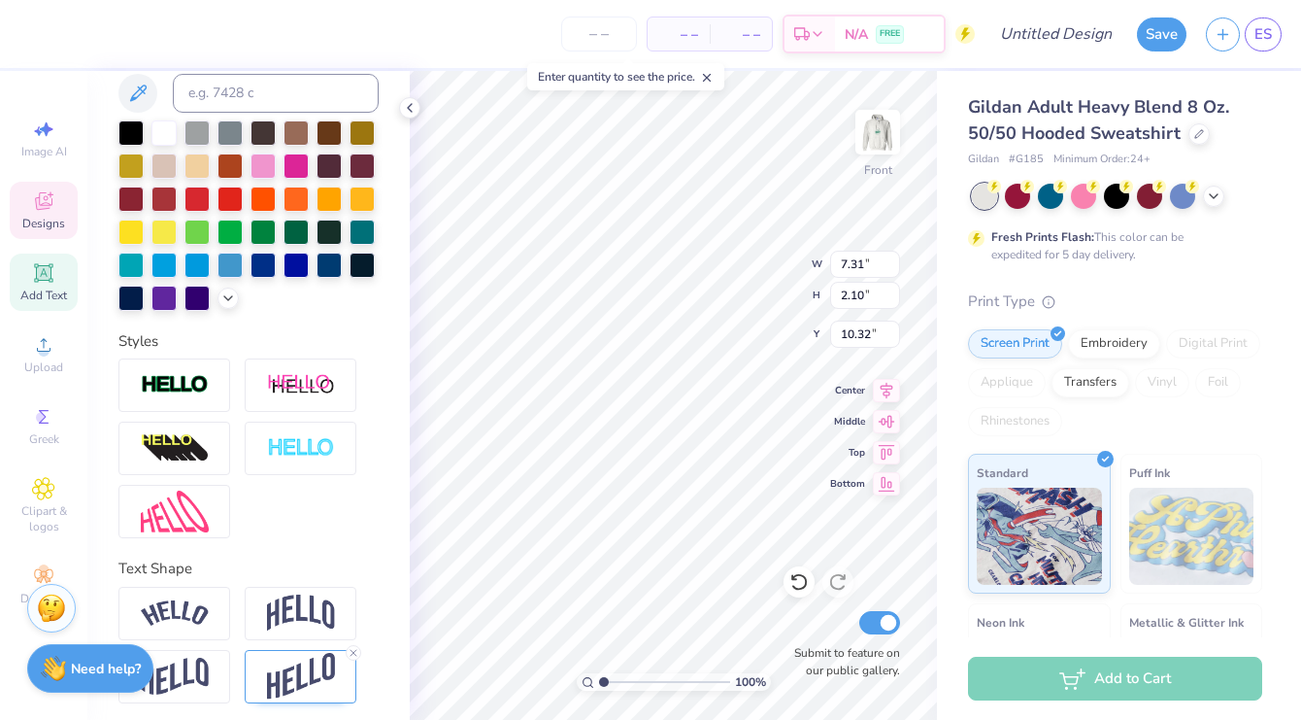
click at [402, 290] on div "Personalized Names Personalized Numbers Text Tool Add Font Font Playball Switch…" at bounding box center [248, 395] width 322 height 649
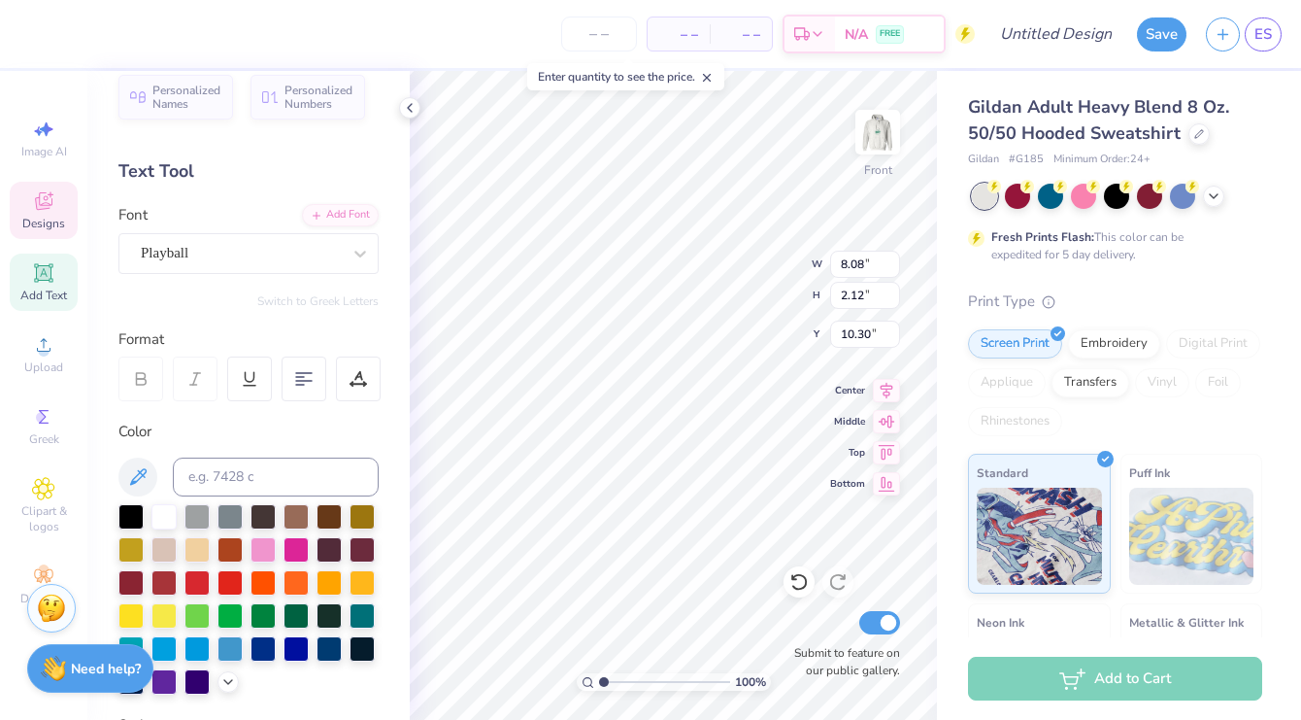
scroll to position [0, 0]
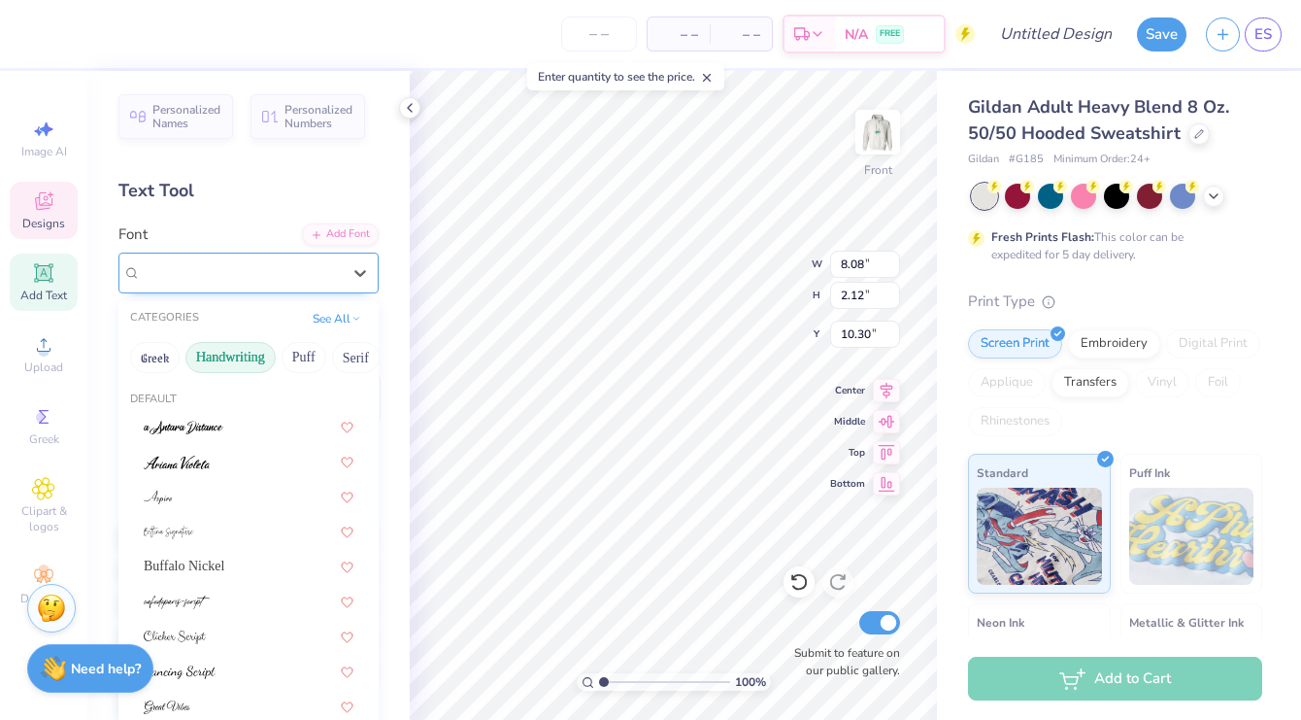
click at [308, 286] on div "Playball" at bounding box center [241, 272] width 204 height 30
click at [215, 460] on div at bounding box center [249, 461] width 210 height 20
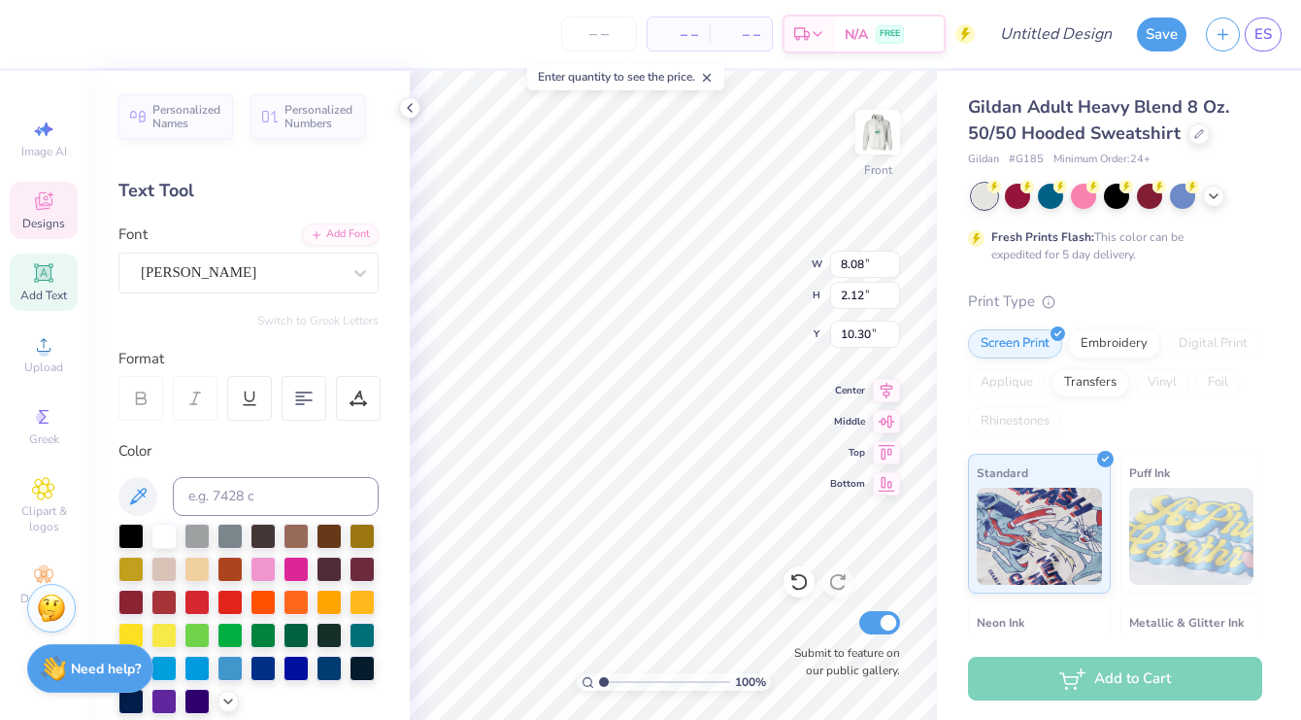
scroll to position [0, 2]
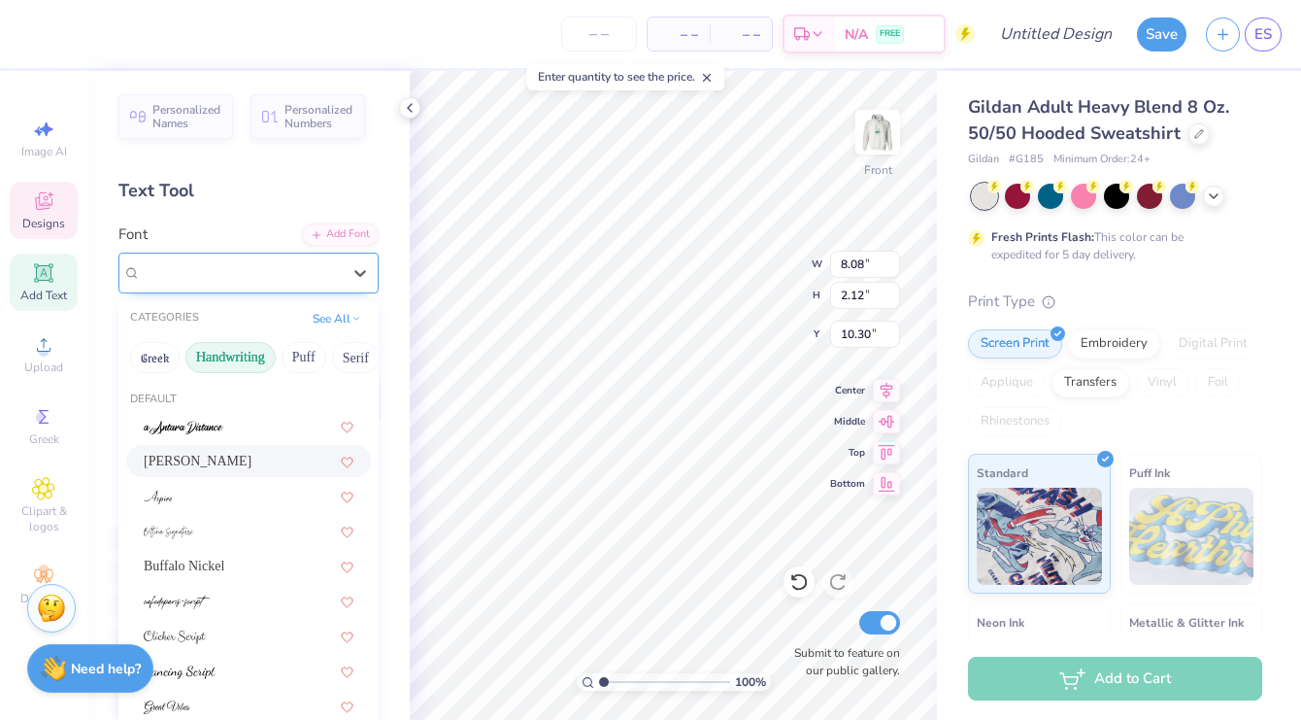
click at [277, 283] on div at bounding box center [241, 272] width 200 height 26
click at [311, 360] on button "Puff" at bounding box center [304, 357] width 45 height 31
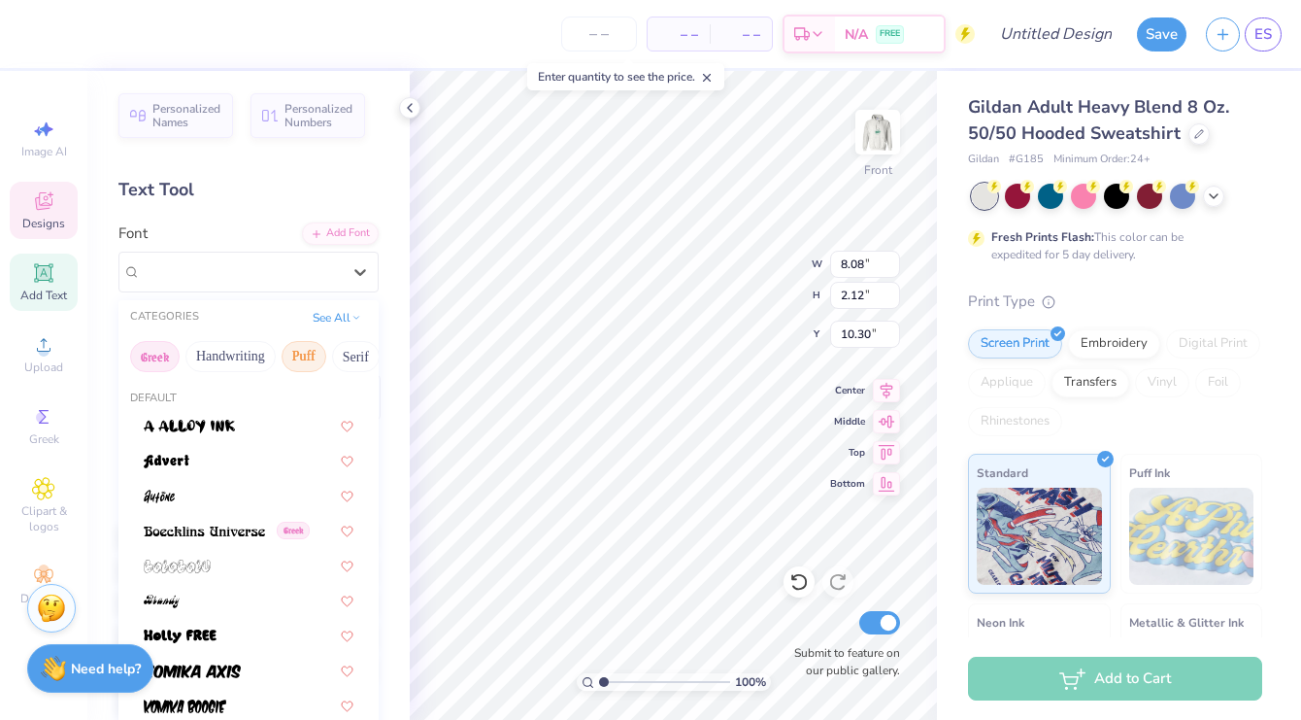
scroll to position [0, 0]
click at [158, 354] on button "Greek" at bounding box center [155, 356] width 50 height 31
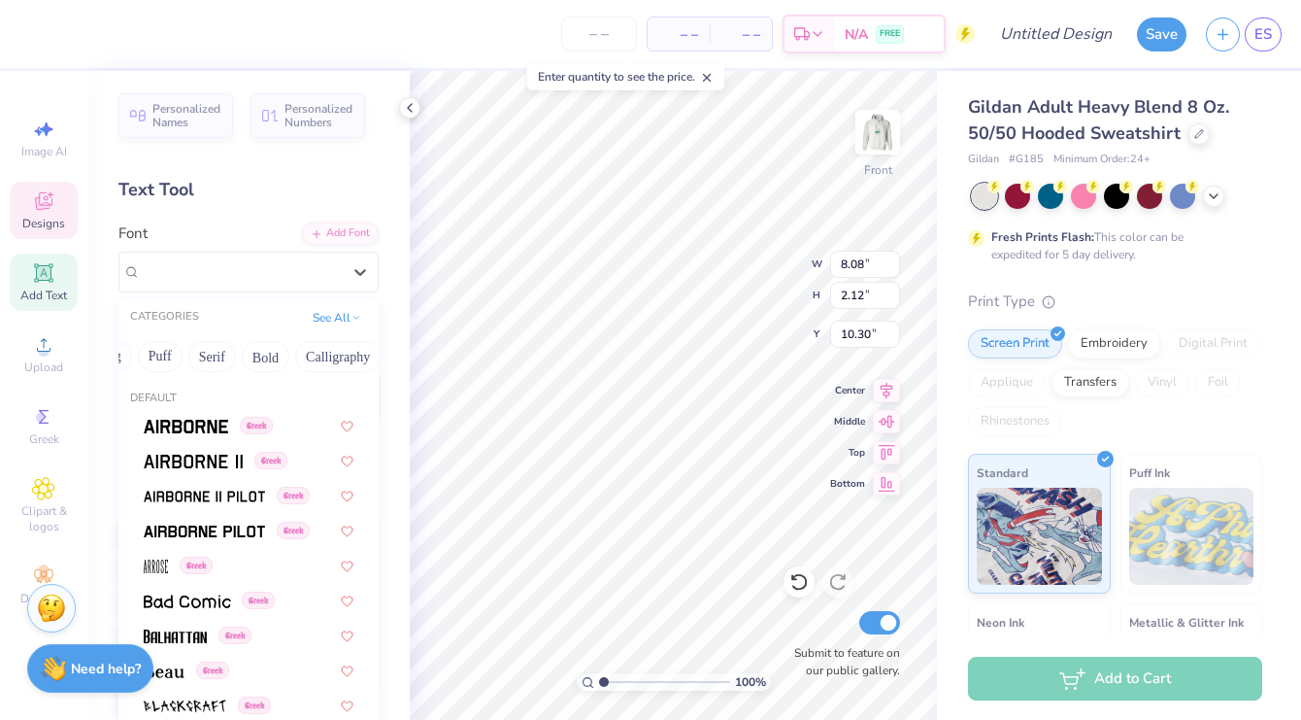
scroll to position [0, 146]
click at [301, 354] on button "Calligraphy" at bounding box center [335, 356] width 85 height 31
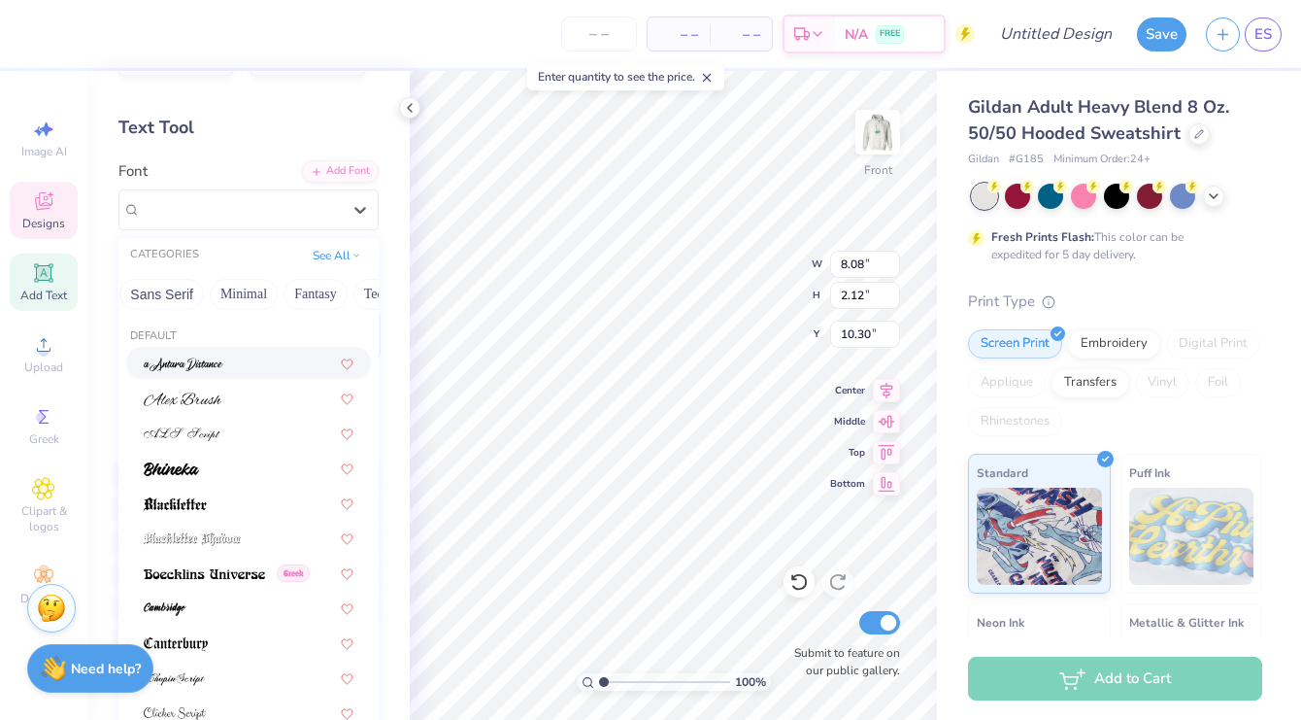
scroll to position [0, 471]
click at [250, 296] on button "Minimal" at bounding box center [241, 294] width 68 height 31
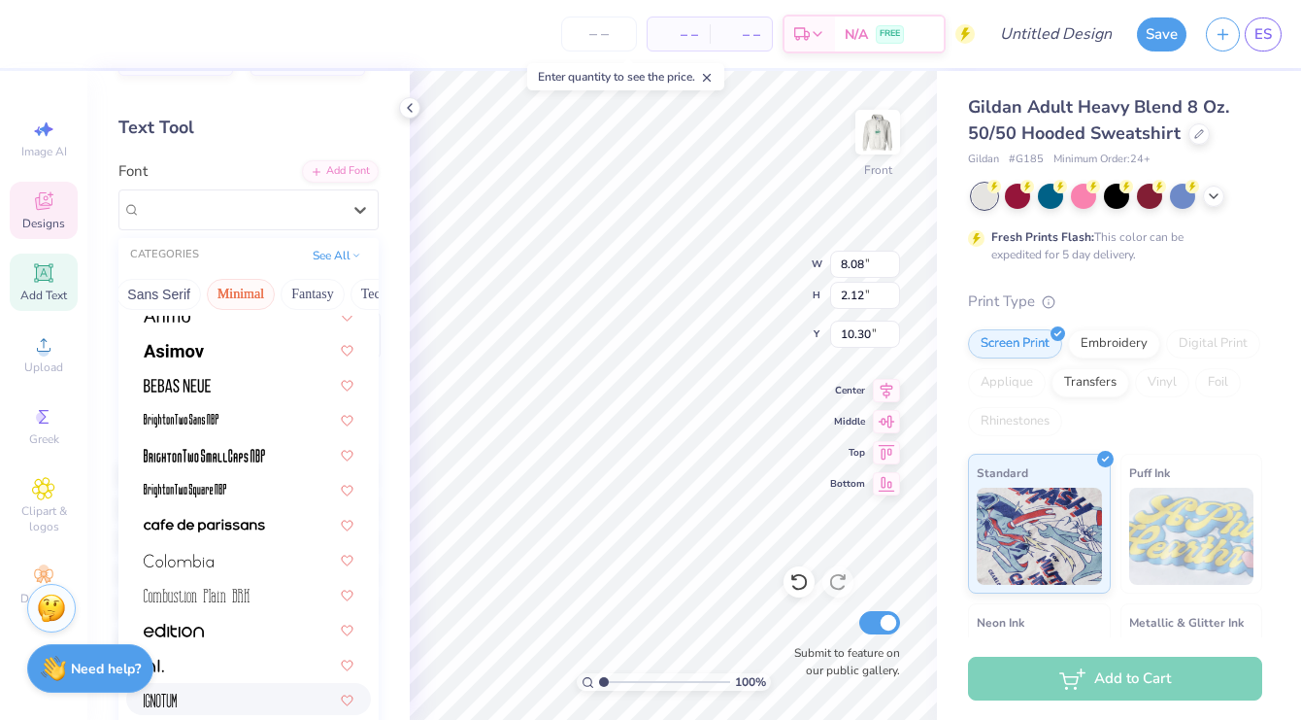
scroll to position [53, 0]
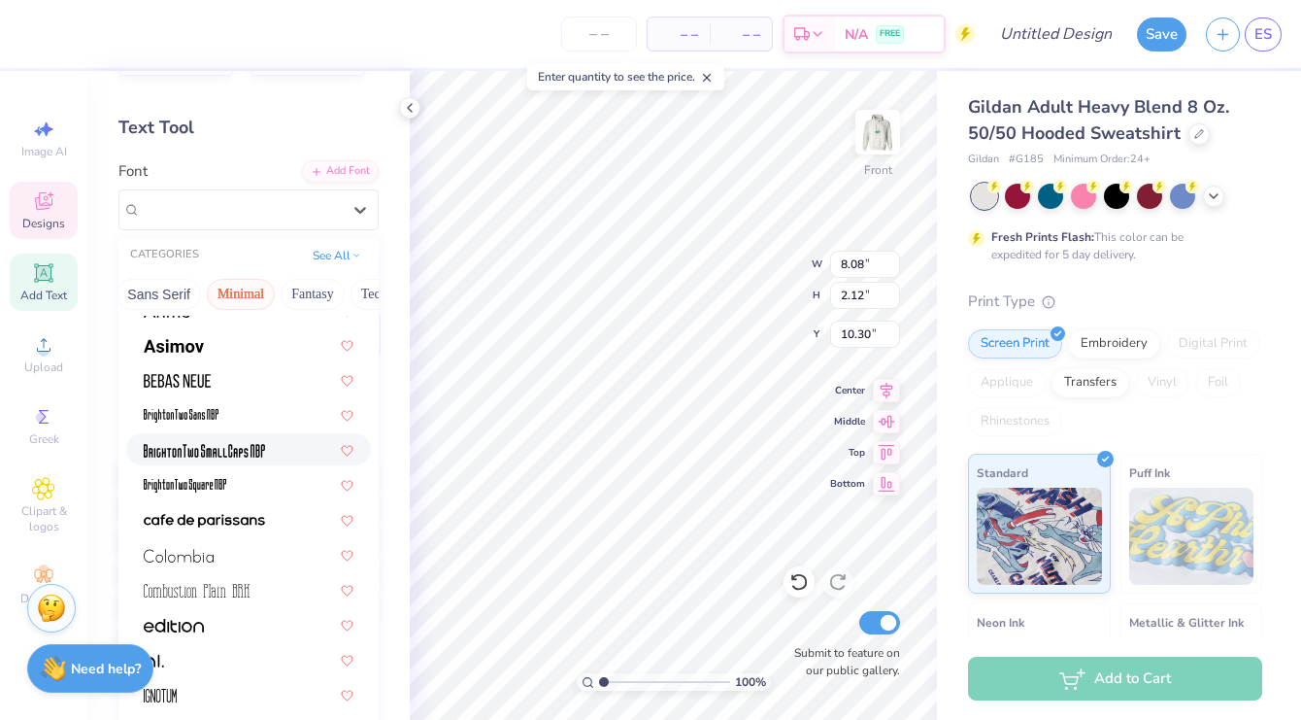
click at [272, 459] on div at bounding box center [249, 449] width 210 height 20
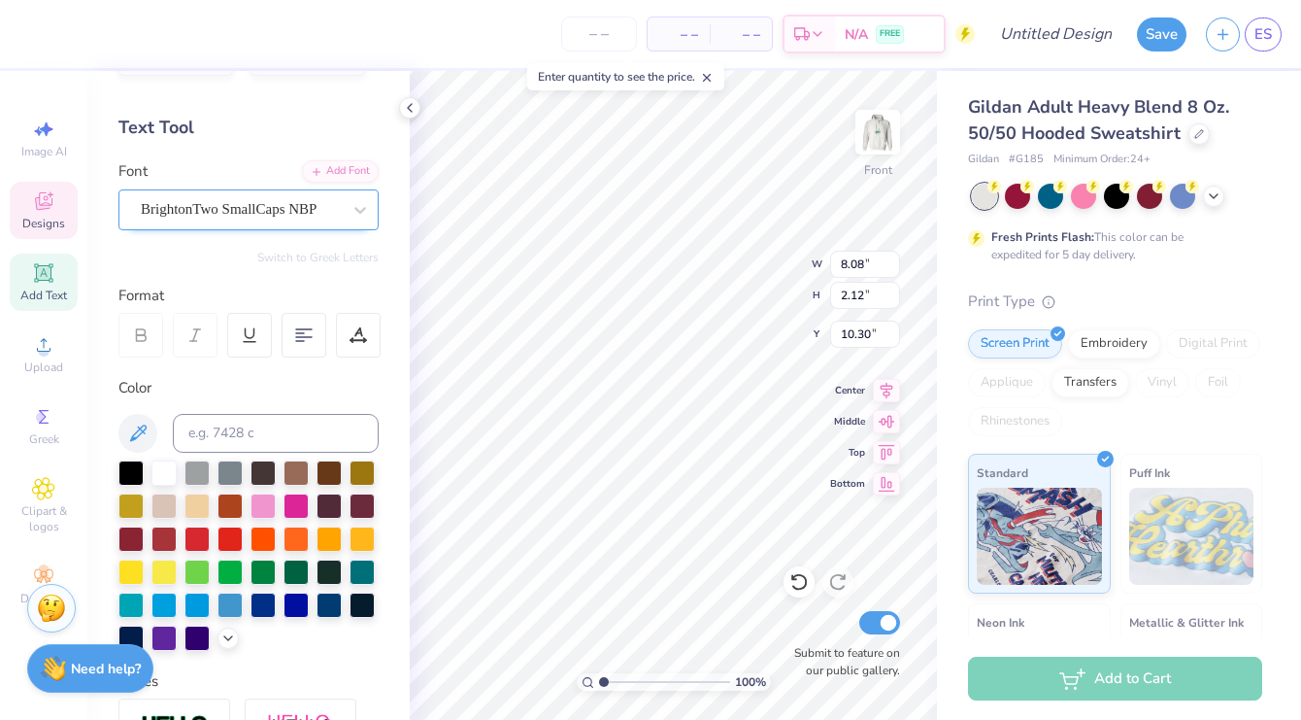
click at [309, 216] on div "BrightonTwo SmallCaps NBP" at bounding box center [241, 209] width 204 height 30
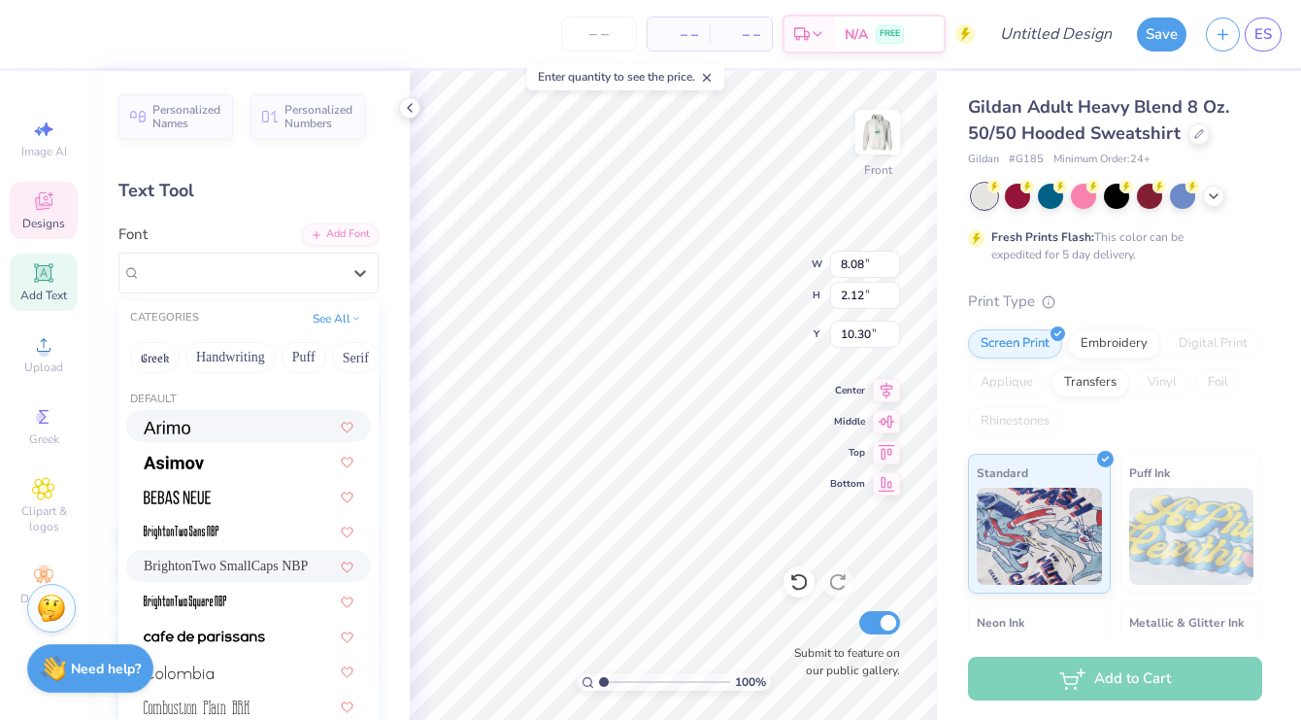
scroll to position [0, 0]
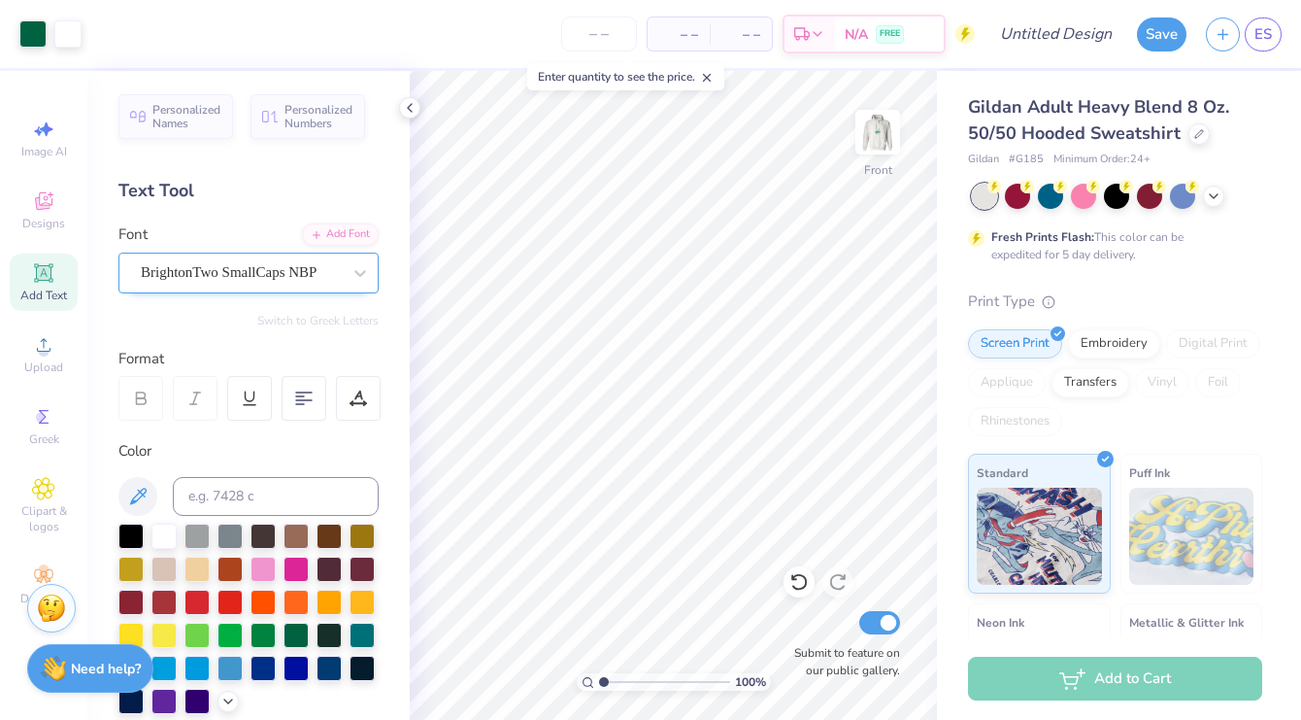
click at [321, 278] on div "BrightonTwo SmallCaps NBP" at bounding box center [241, 272] width 204 height 30
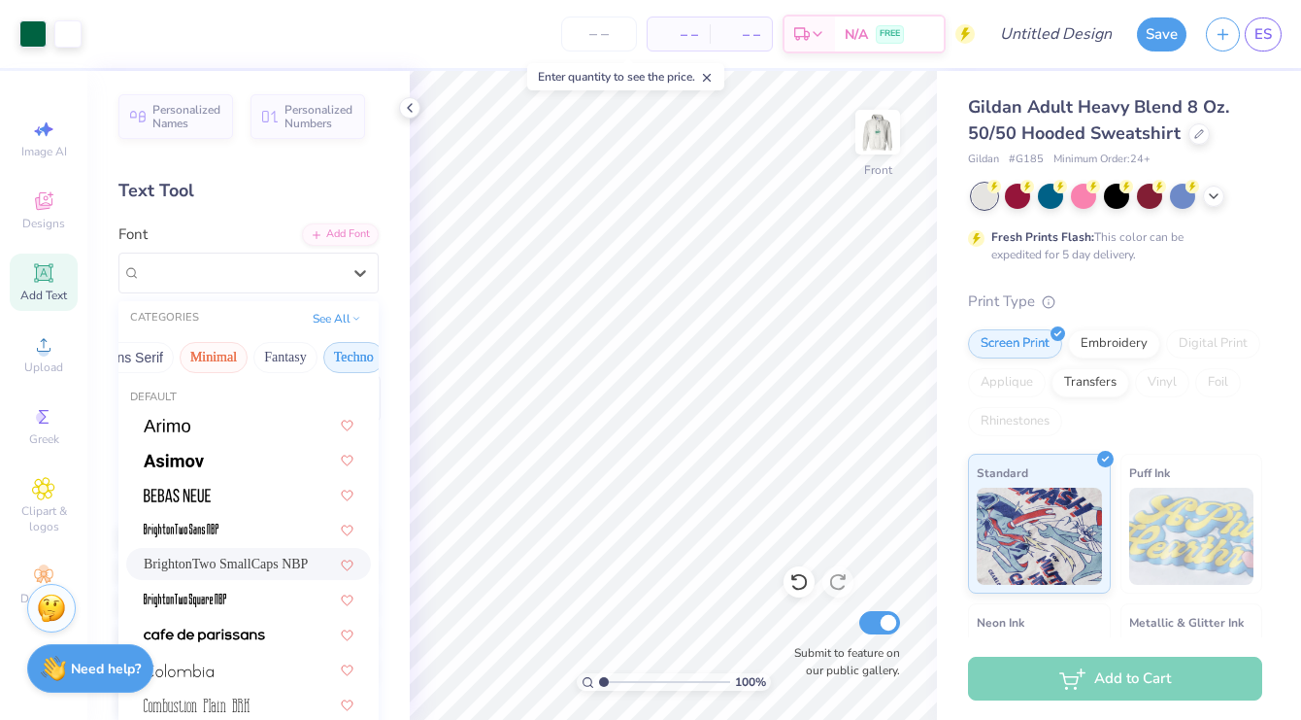
scroll to position [0, 489]
click at [233, 356] on button "Minimal" at bounding box center [222, 357] width 68 height 31
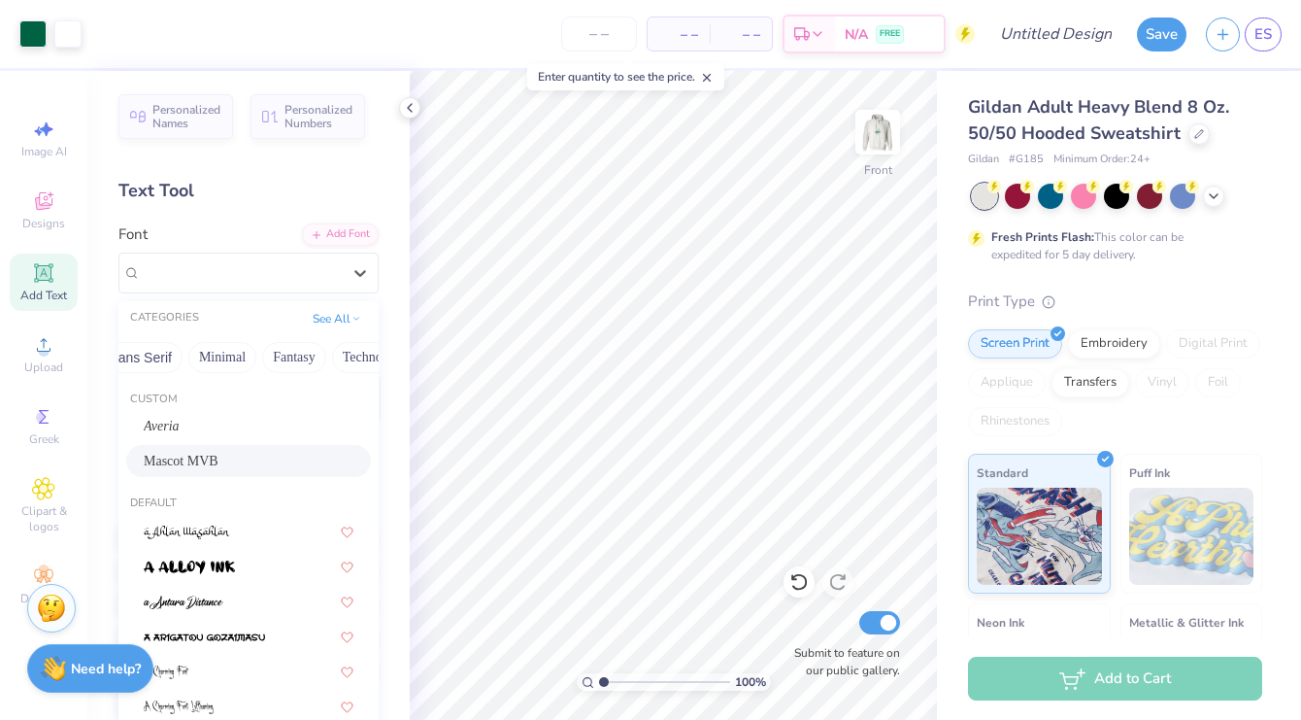
click at [266, 450] on div "Mascot MVB" at bounding box center [248, 461] width 245 height 32
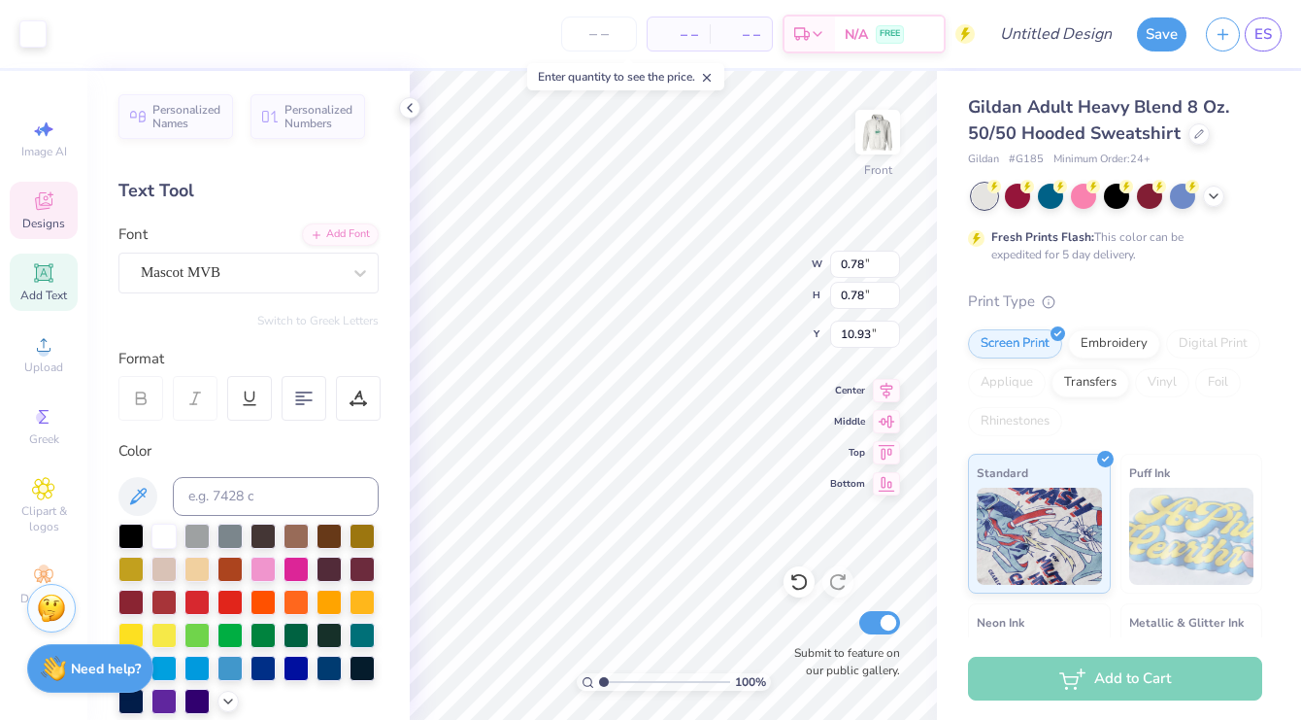
type input "10.30"
type input "10.58"
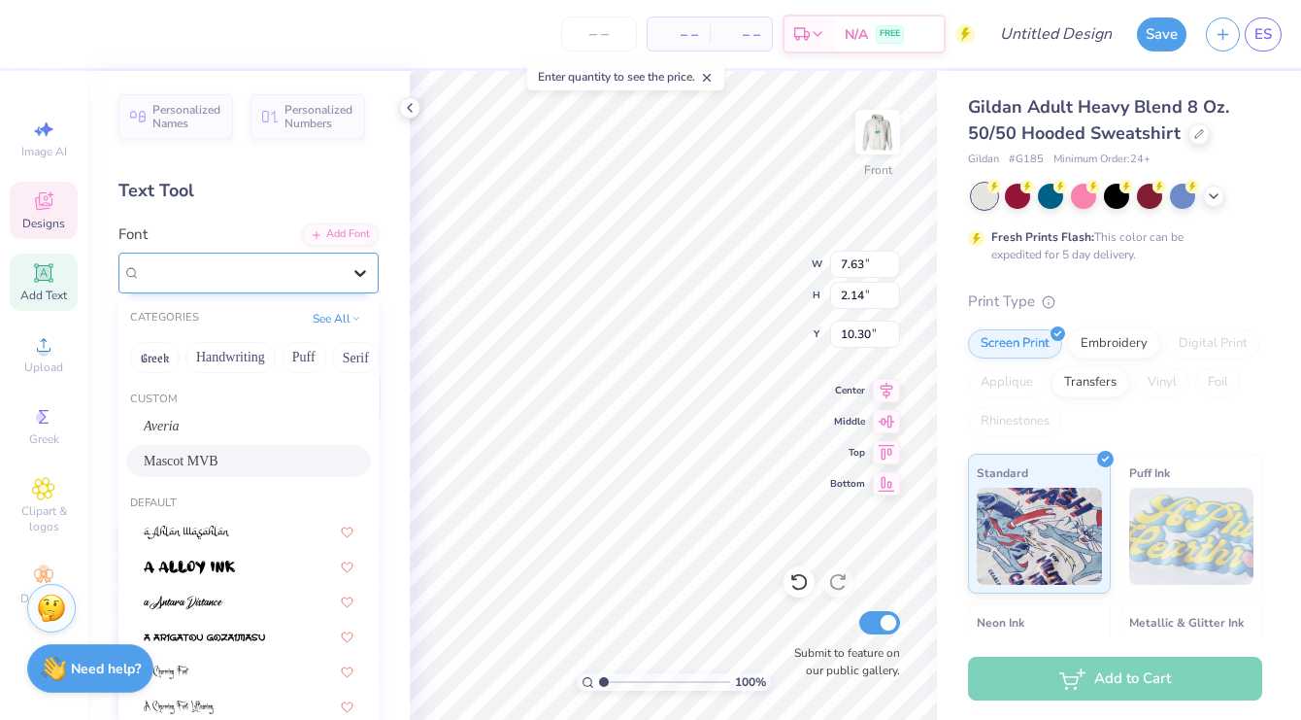
click at [369, 279] on icon at bounding box center [360, 272] width 19 height 19
click at [259, 428] on div "Averia" at bounding box center [249, 426] width 210 height 20
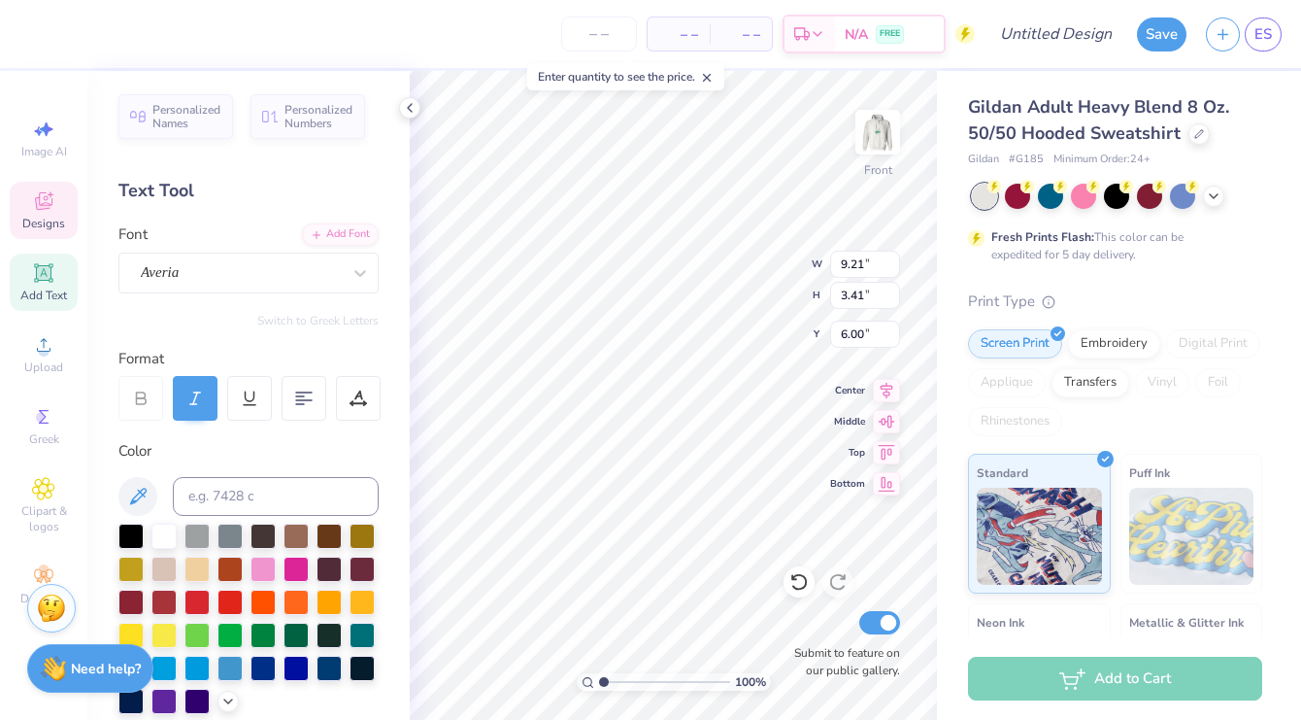
scroll to position [0, 0]
type textarea "C"
type textarea "s"
type textarea "SPEECH"
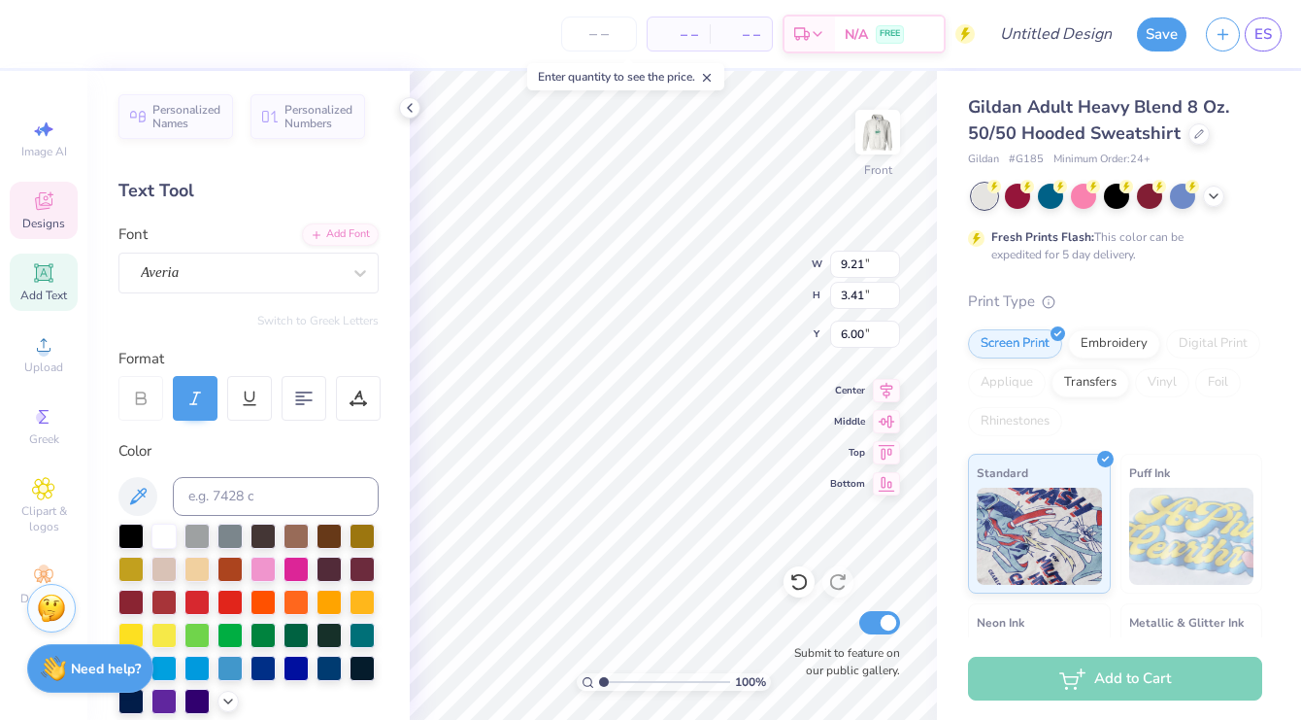
scroll to position [0, 2]
click at [1249, 33] on link "ES" at bounding box center [1263, 34] width 37 height 34
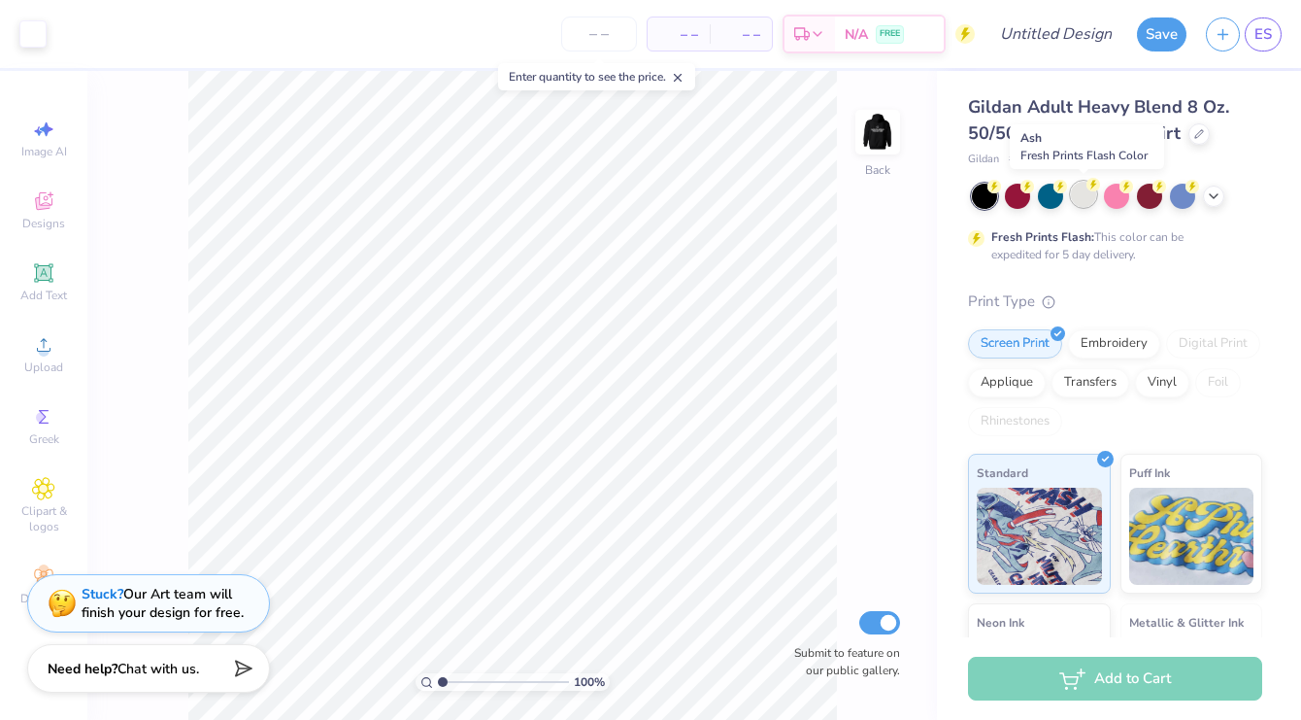
click at [1087, 203] on div at bounding box center [1083, 194] width 25 height 25
click at [897, 159] on img at bounding box center [878, 132] width 78 height 78
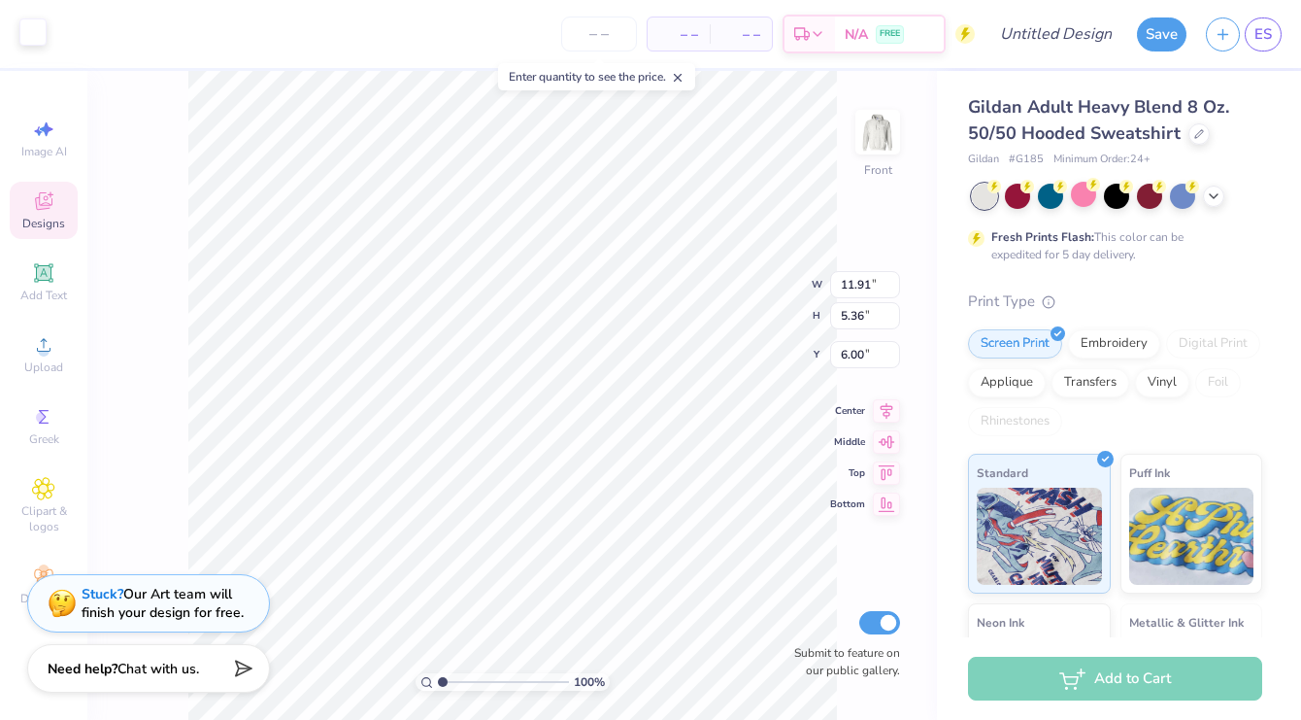
click at [38, 39] on div at bounding box center [32, 31] width 27 height 27
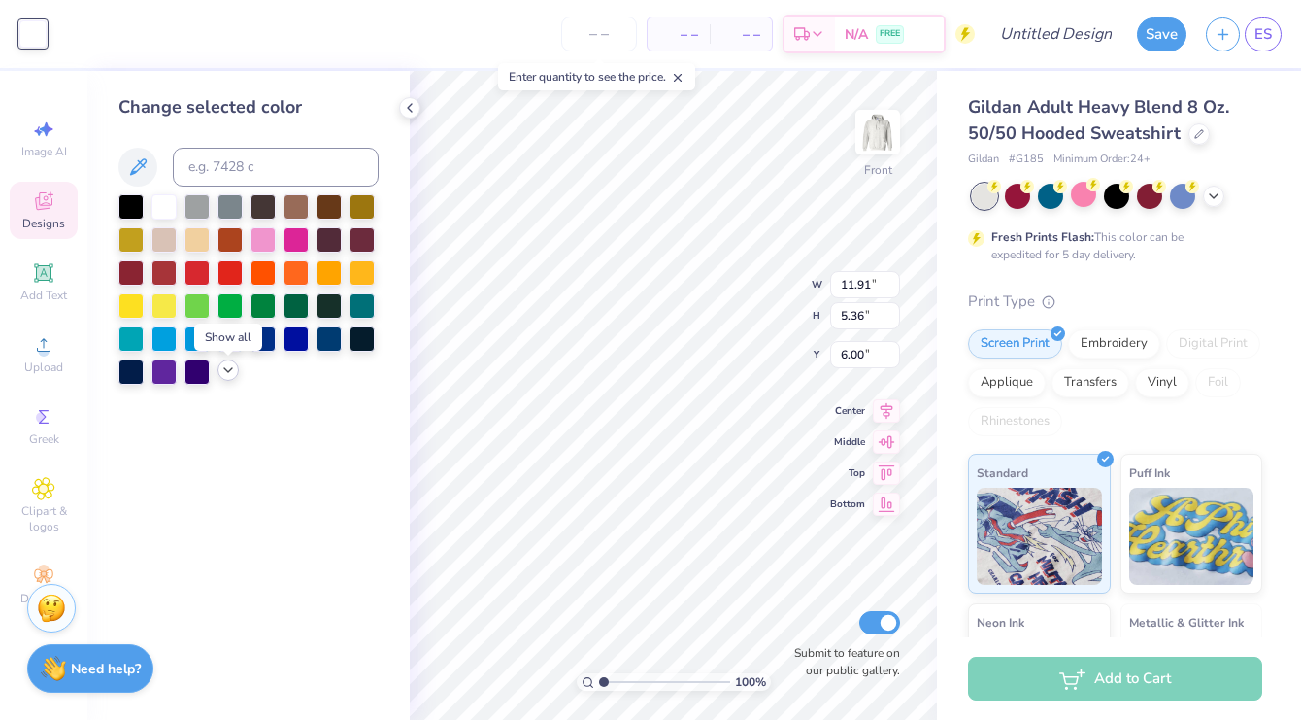
click at [224, 372] on icon at bounding box center [228, 370] width 16 height 16
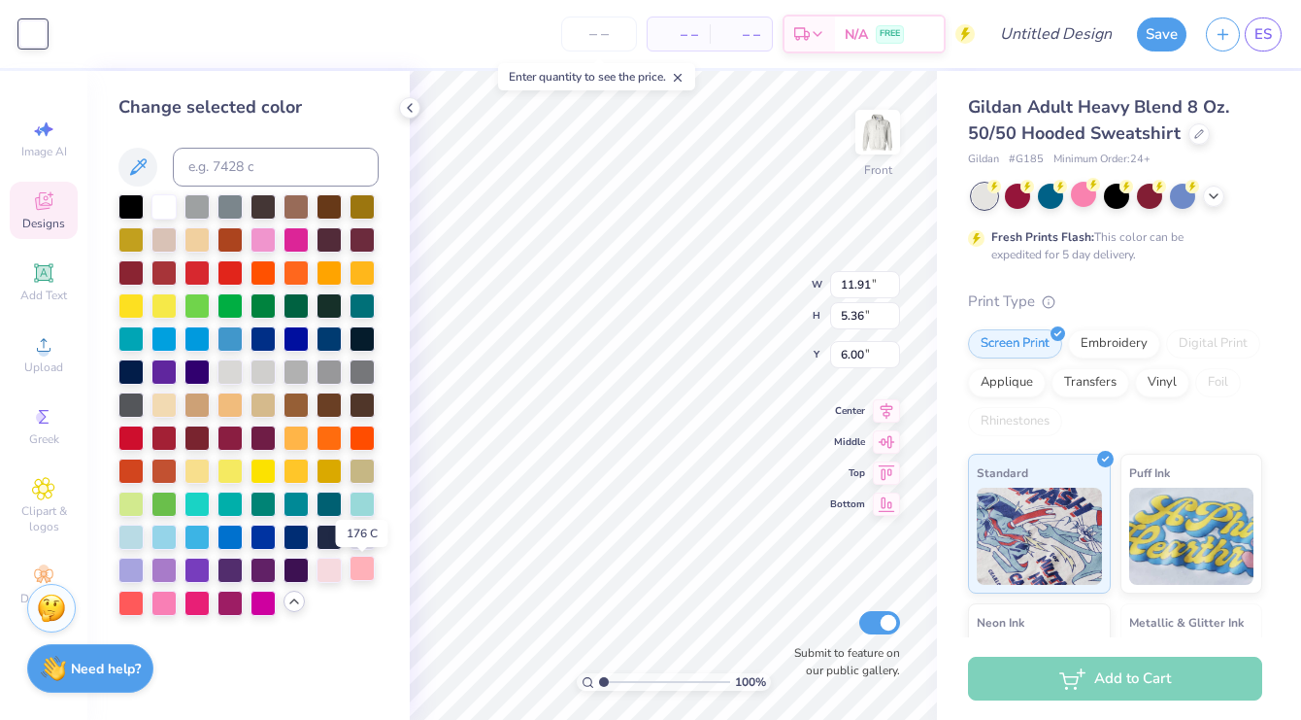
click at [360, 568] on div at bounding box center [362, 567] width 25 height 25
click at [259, 344] on div at bounding box center [263, 336] width 25 height 25
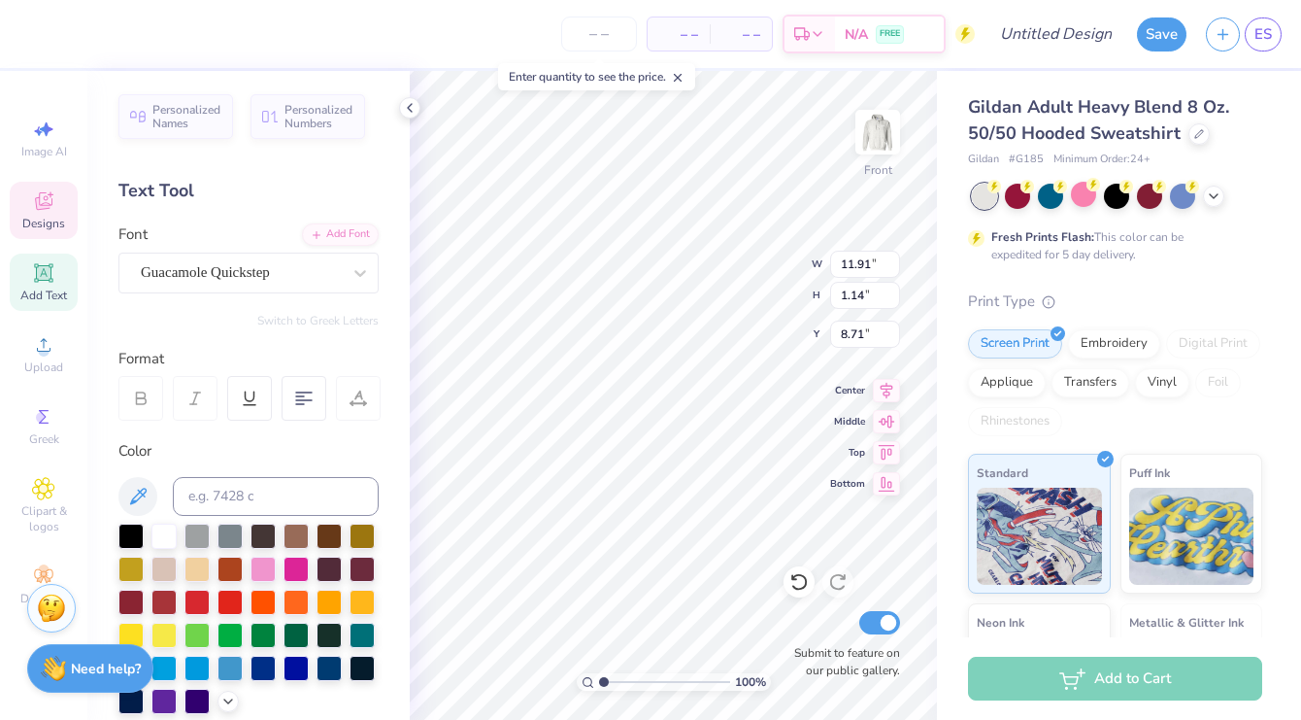
scroll to position [0, 5]
type textarea "SPEECH LANGUAGE EPSiLON"
type input "9.41"
type input "1.15"
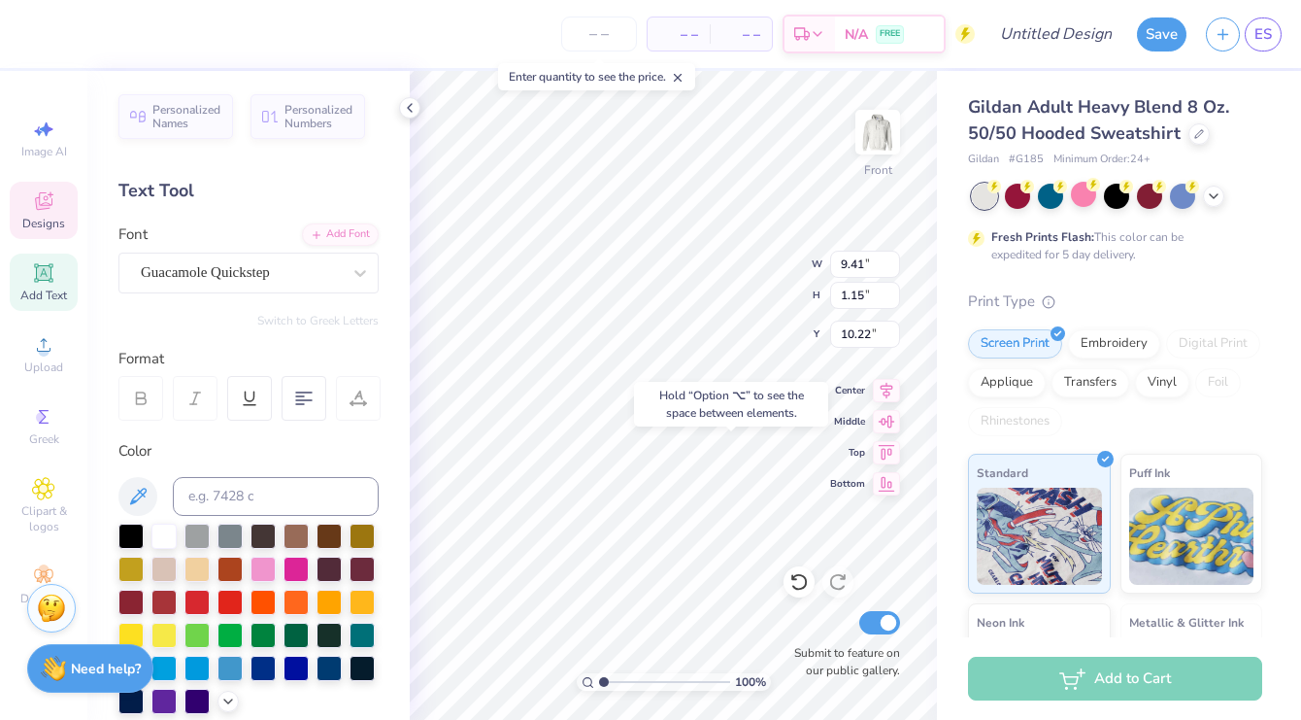
type input "14.85"
type input "2.00"
type input "1.79"
type input "13.06"
type input "7.16"
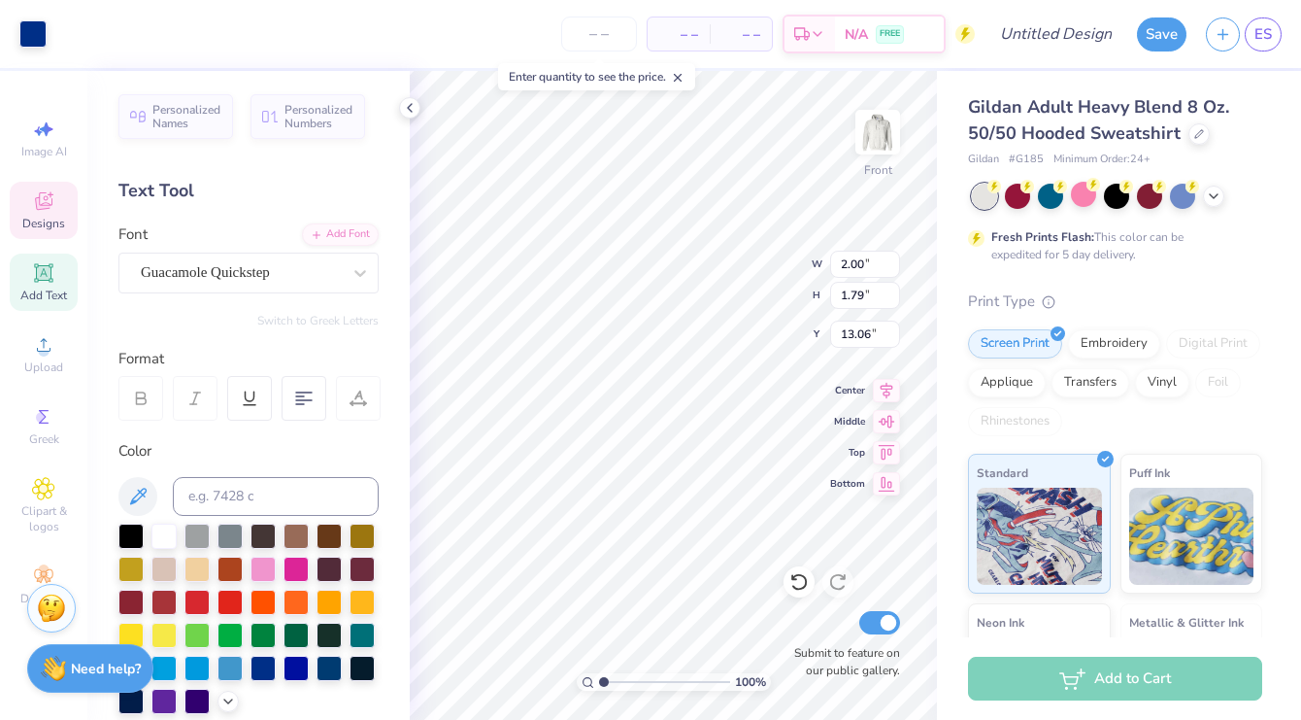
type input "4.02"
type input "7.27"
type textarea "SPEECH LANGUAGE HEARING"
click at [885, 389] on icon at bounding box center [886, 387] width 27 height 23
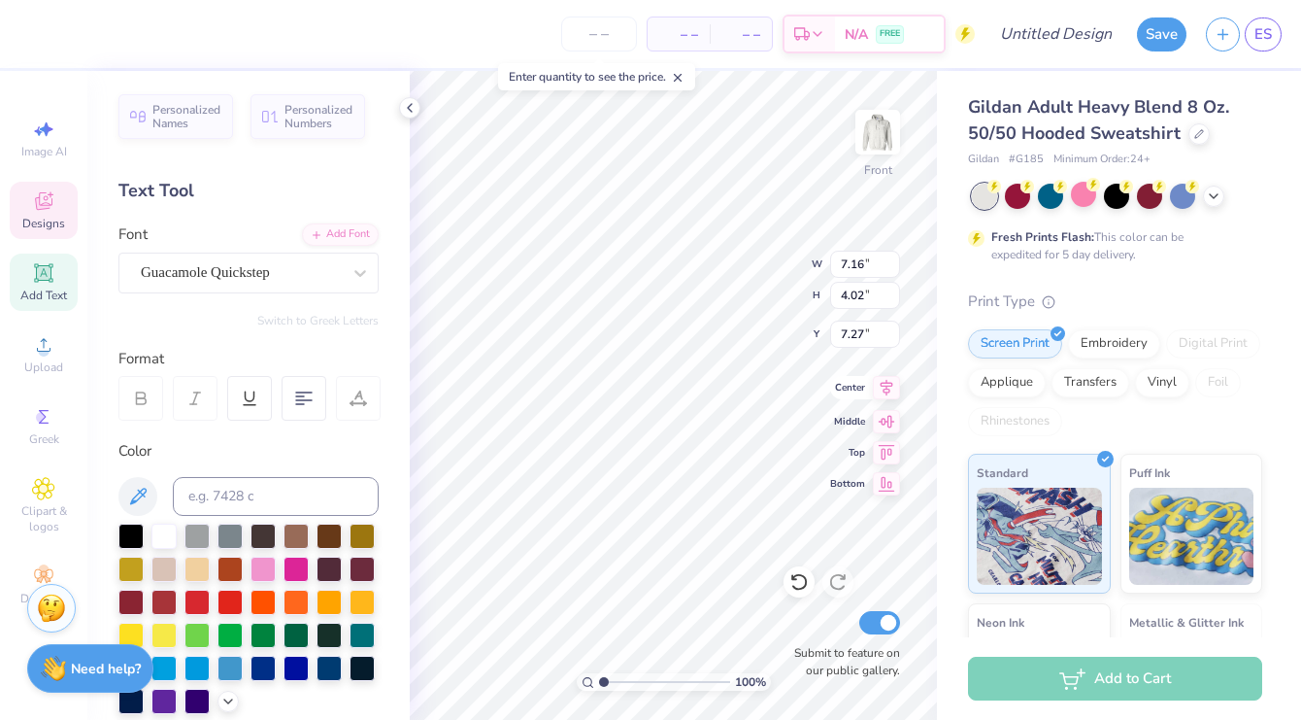
type input "6.75"
type input "4.03"
type input "7.16"
click at [307, 402] on icon at bounding box center [303, 397] width 17 height 17
type input "6.72"
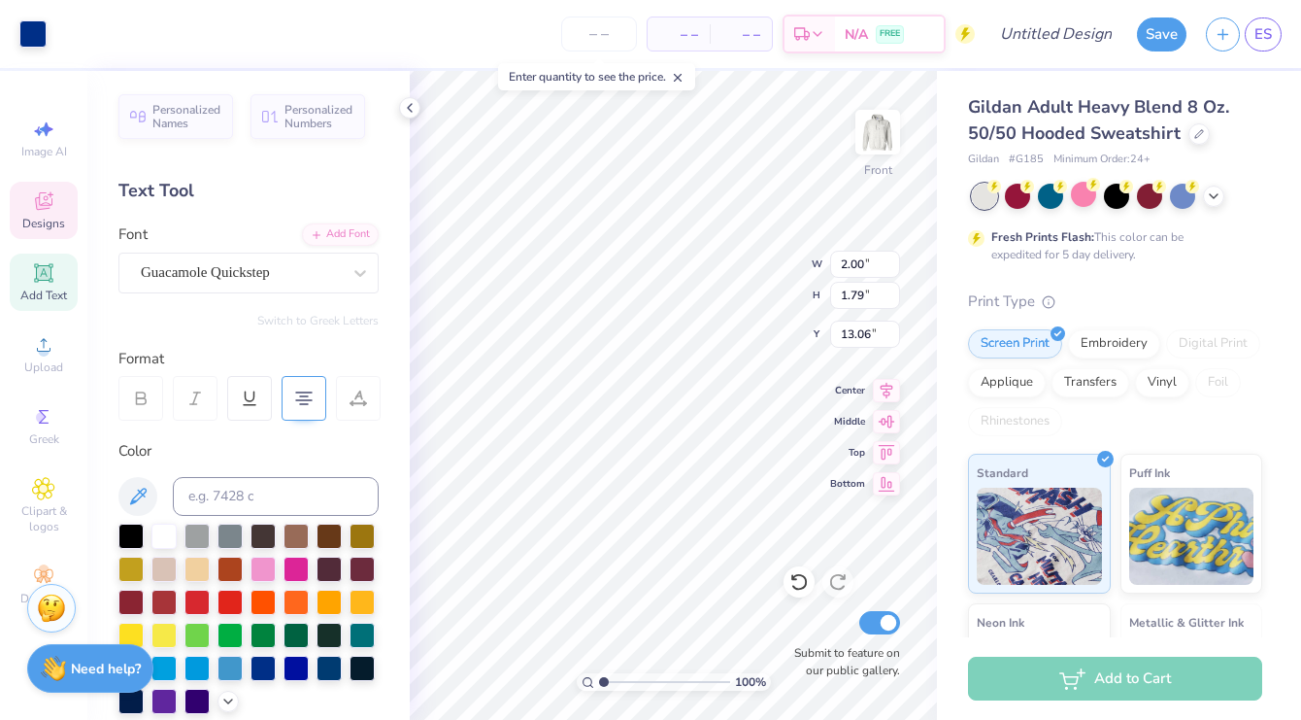
type input "10.87"
type input "2.00"
type input "1.79"
type input "10.87"
type input "8.89"
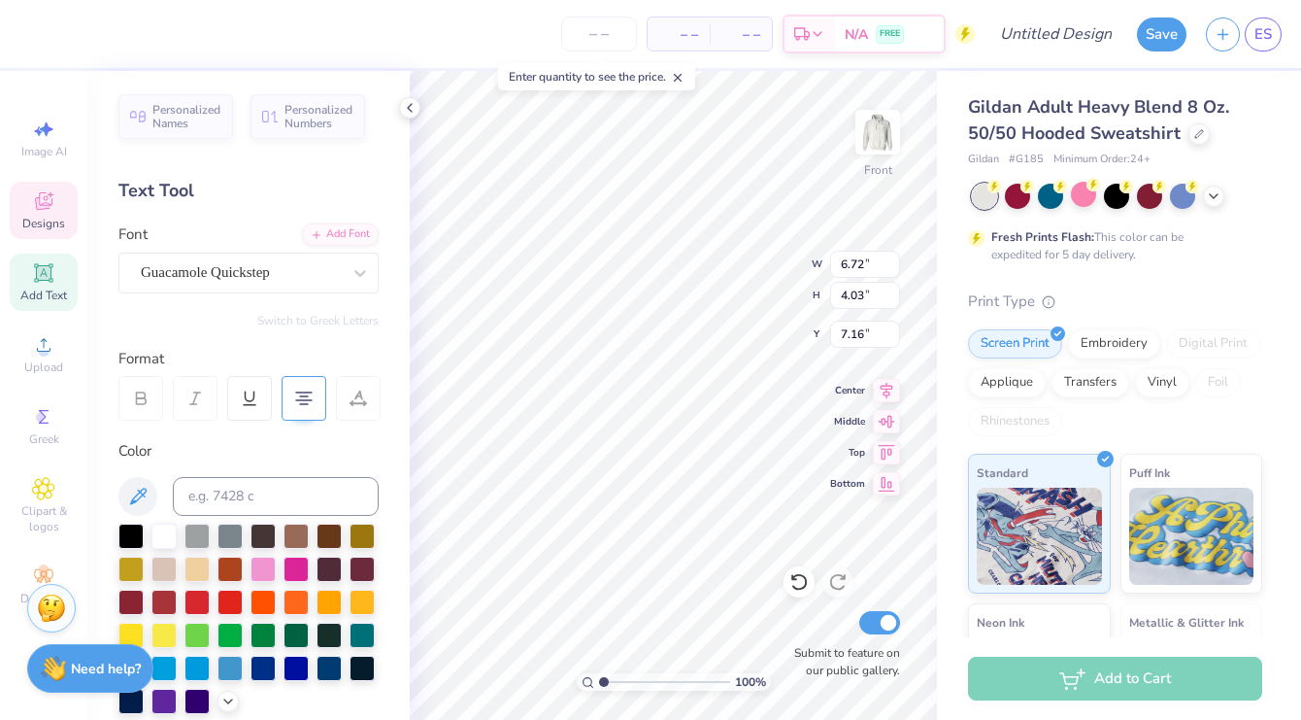
type input "5.33"
click at [897, 138] on img at bounding box center [878, 132] width 78 height 78
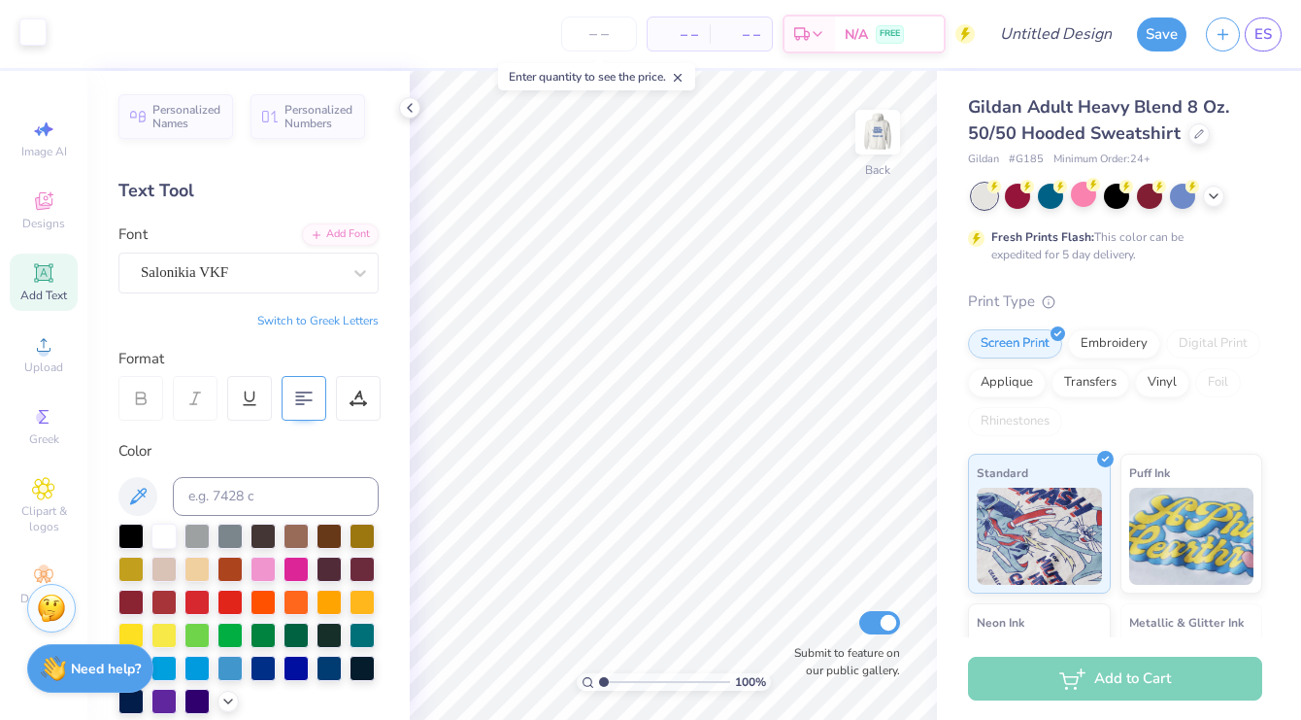
click at [45, 37] on div at bounding box center [32, 31] width 27 height 27
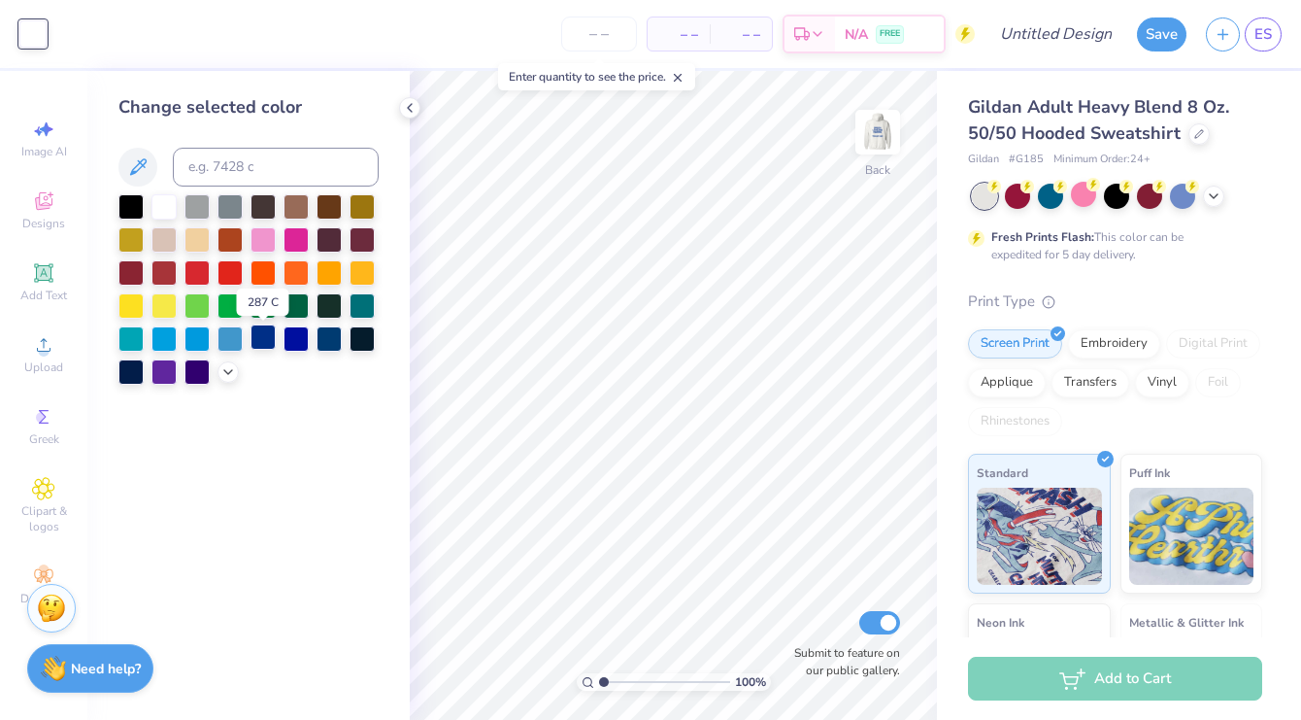
click at [272, 343] on div at bounding box center [263, 336] width 25 height 25
click at [409, 111] on icon at bounding box center [410, 108] width 16 height 16
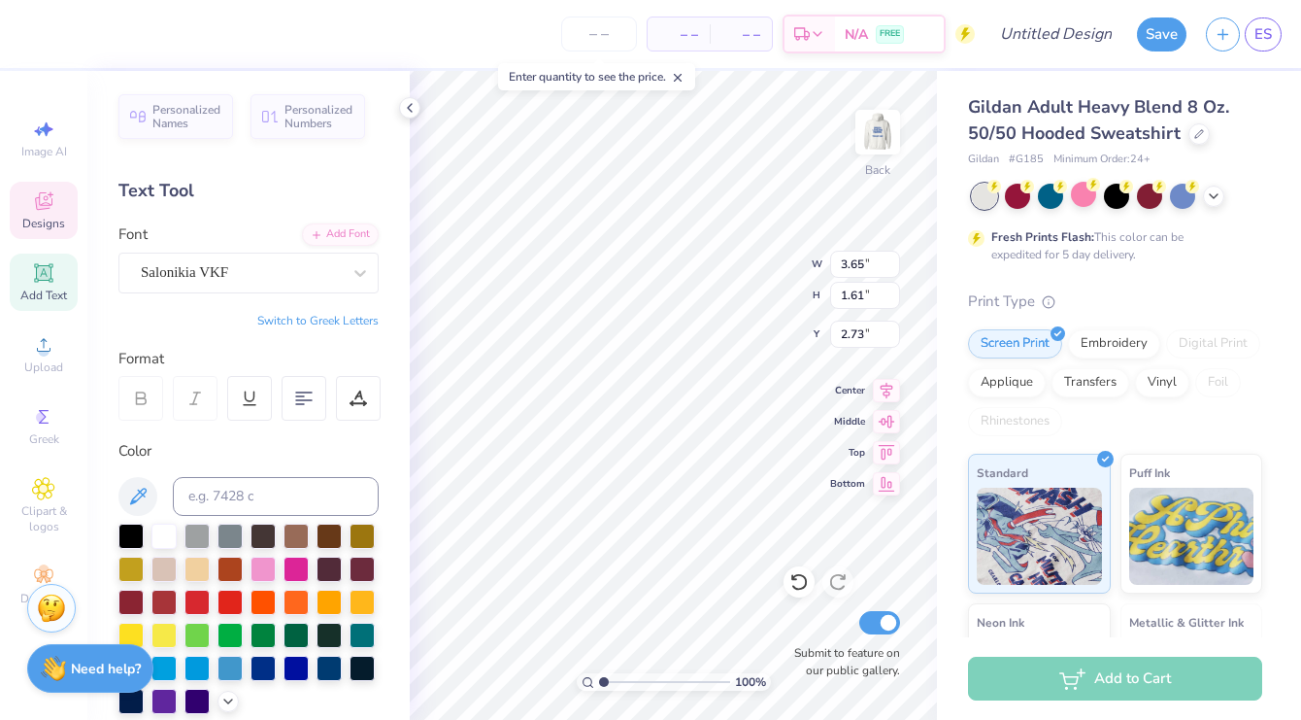
type input "3.00"
click at [773, 257] on div "100 % Back W 3.65 3.65 " H 1.61 1.61 " Y 3.00 3.00 " Center Middle Top Bottom S…" at bounding box center [673, 395] width 527 height 649
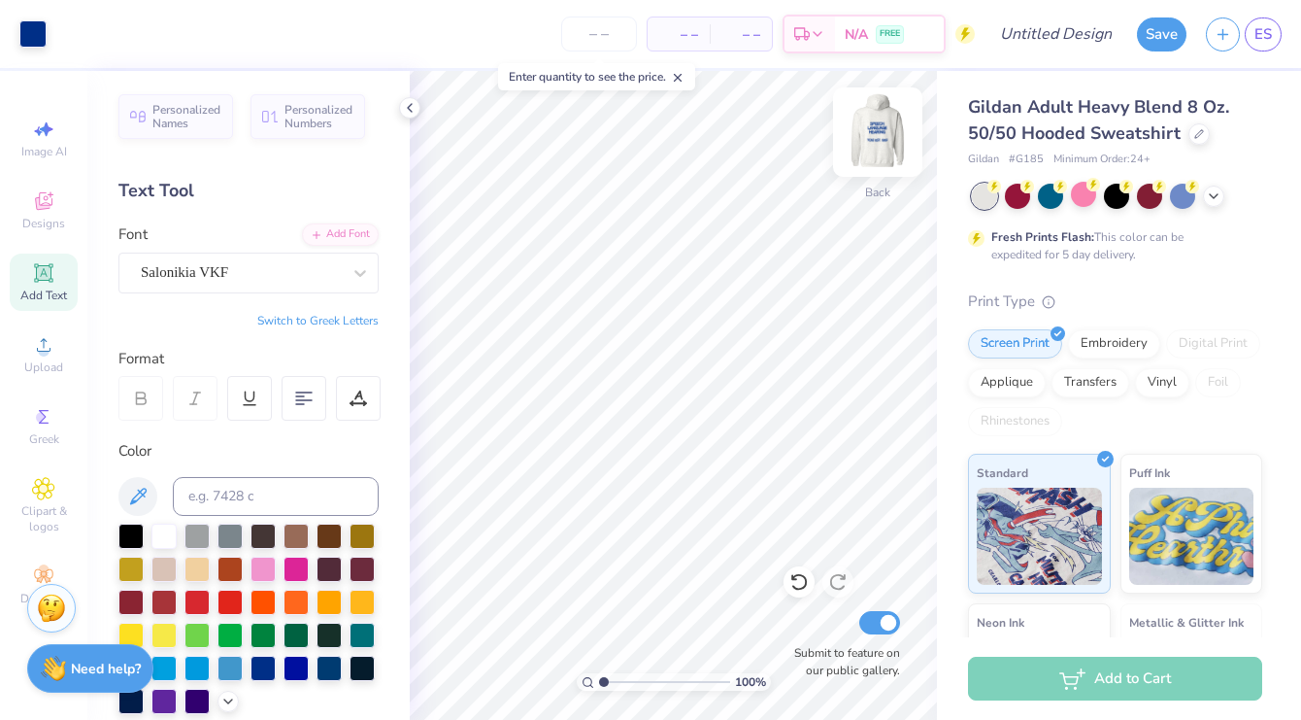
click at [872, 131] on img at bounding box center [878, 132] width 78 height 78
